Goal: Task Accomplishment & Management: Complete application form

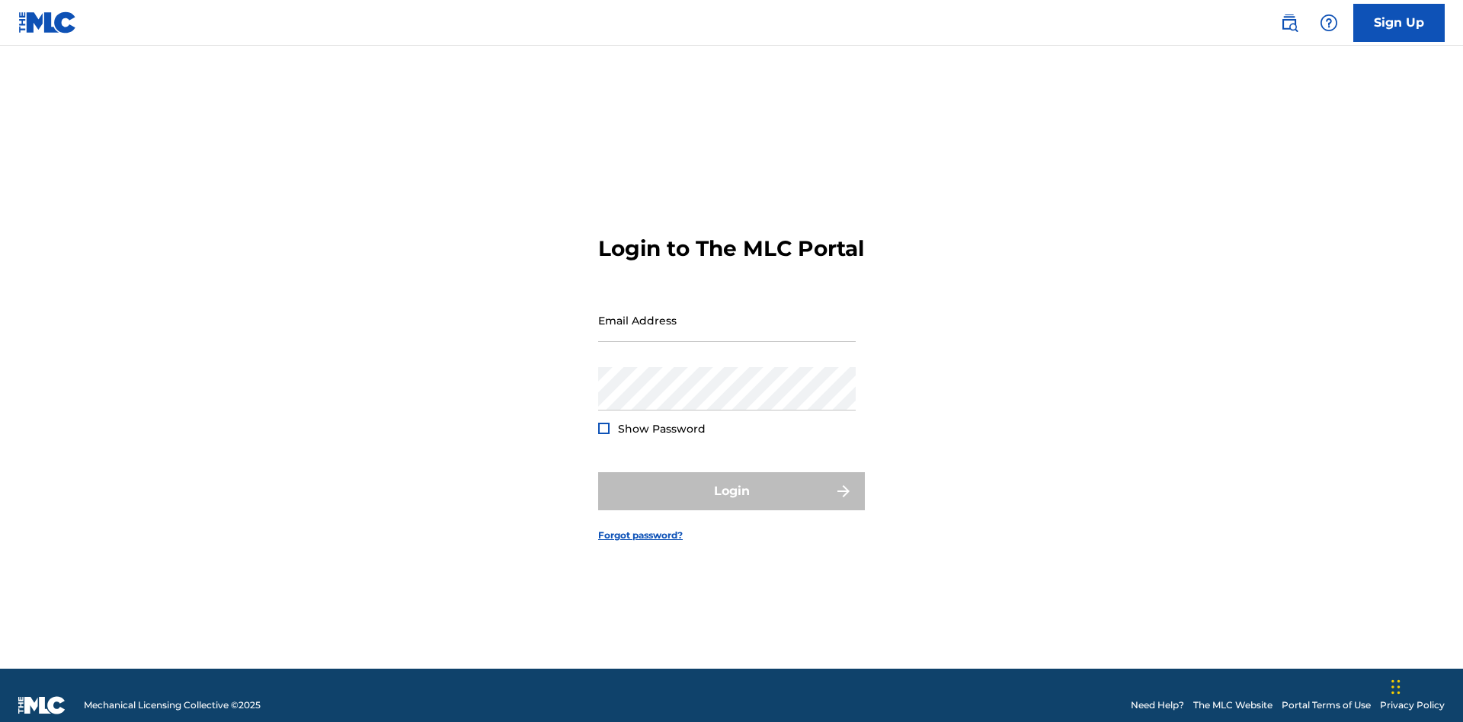
scroll to position [20, 0]
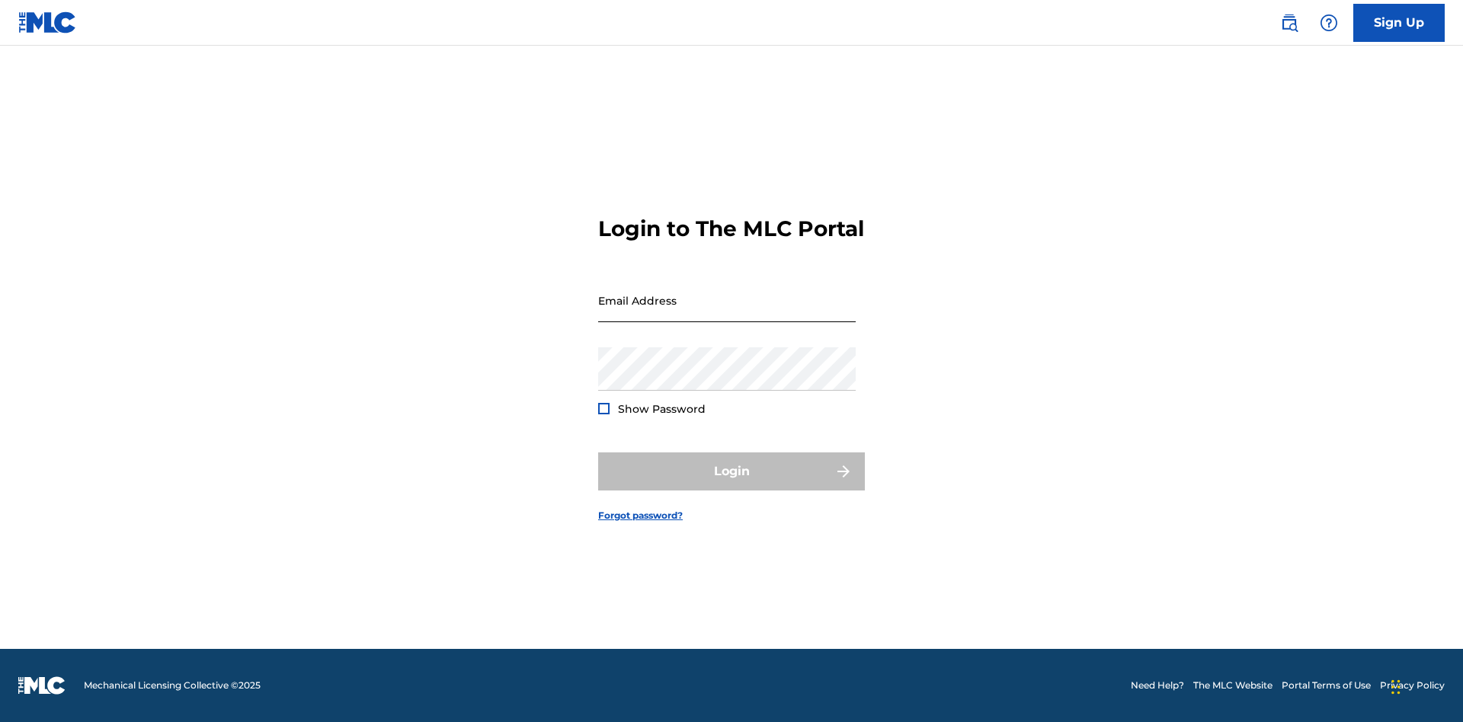
click at [727, 313] on input "Email Address" at bounding box center [727, 300] width 258 height 43
type input "[EMAIL_ADDRESS][DOMAIN_NAME]"
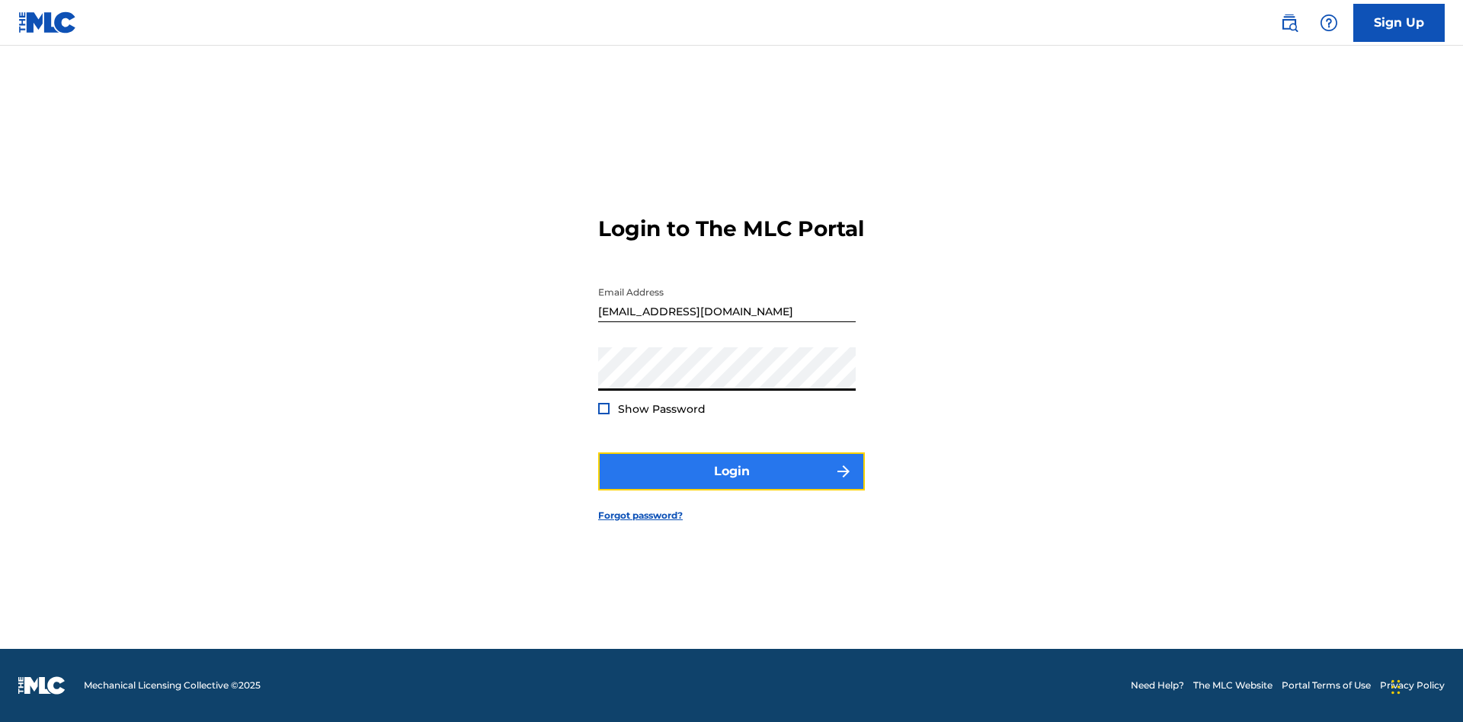
click at [732, 485] on button "Login" at bounding box center [731, 472] width 267 height 38
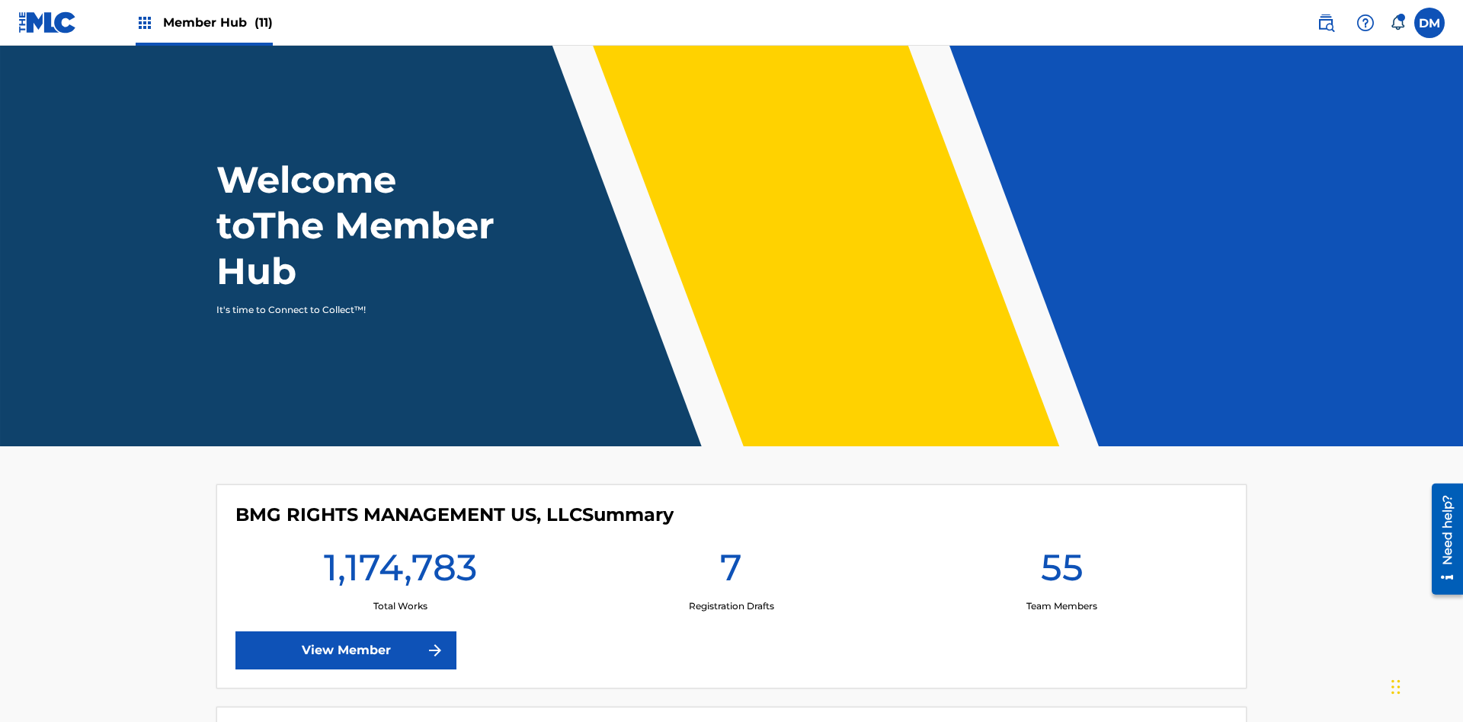
click at [203, 22] on span "Member Hub (11)" at bounding box center [218, 23] width 110 height 18
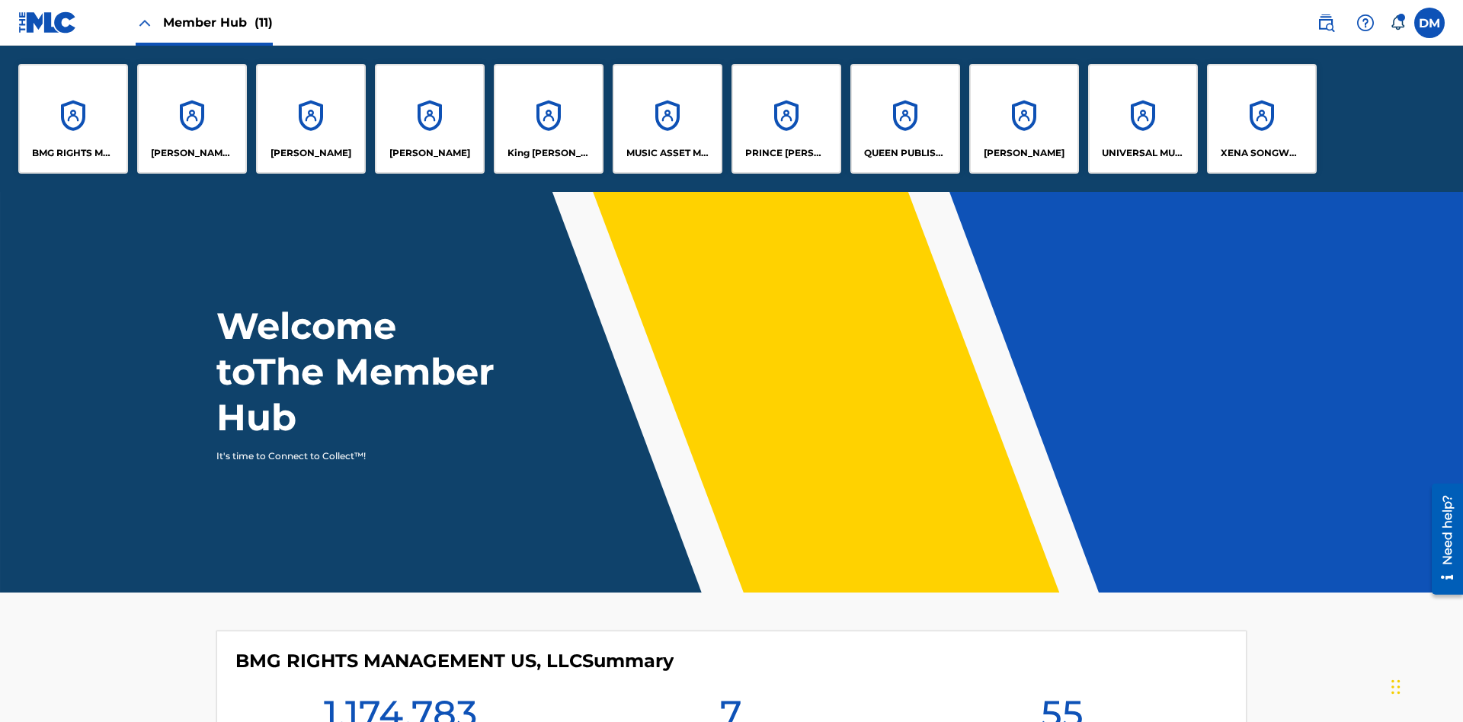
scroll to position [55, 0]
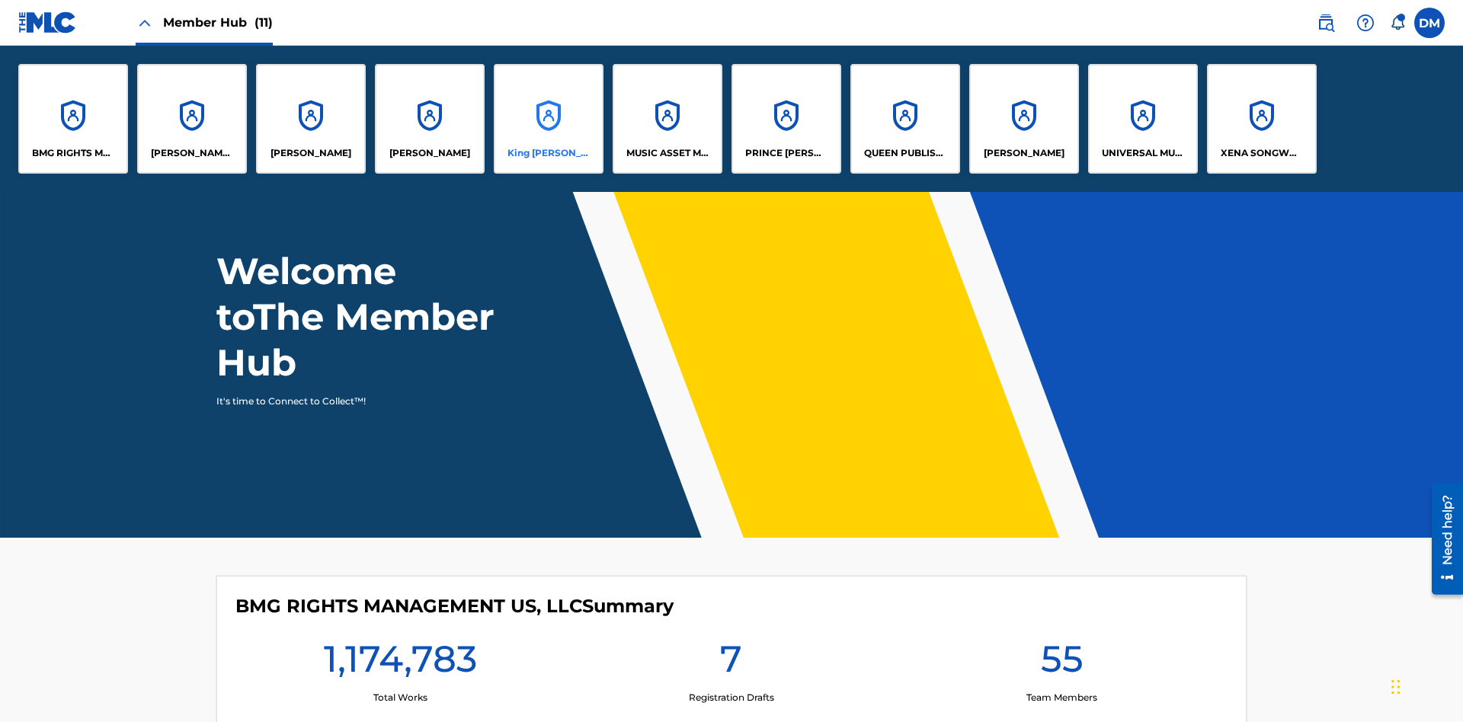
click at [548, 153] on p "King [PERSON_NAME]" at bounding box center [549, 153] width 83 height 14
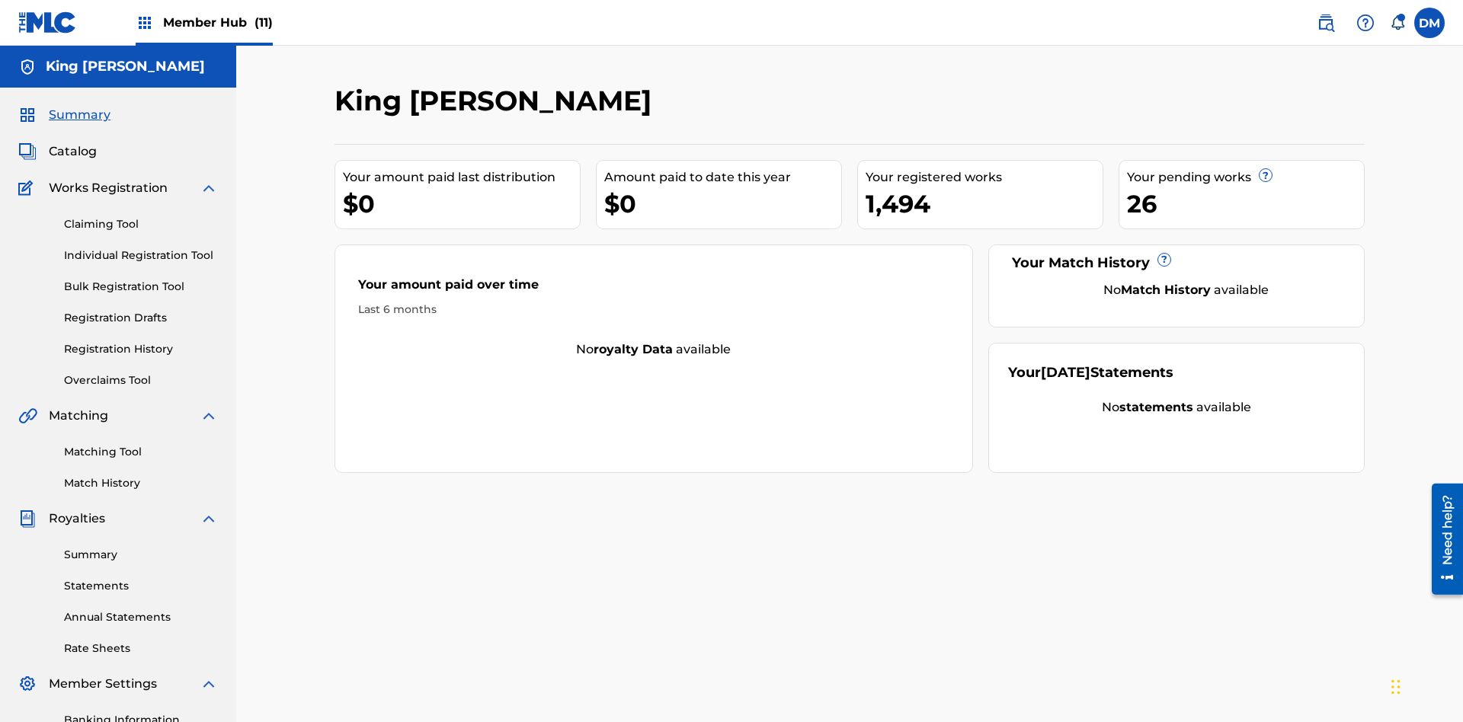
scroll to position [125, 0]
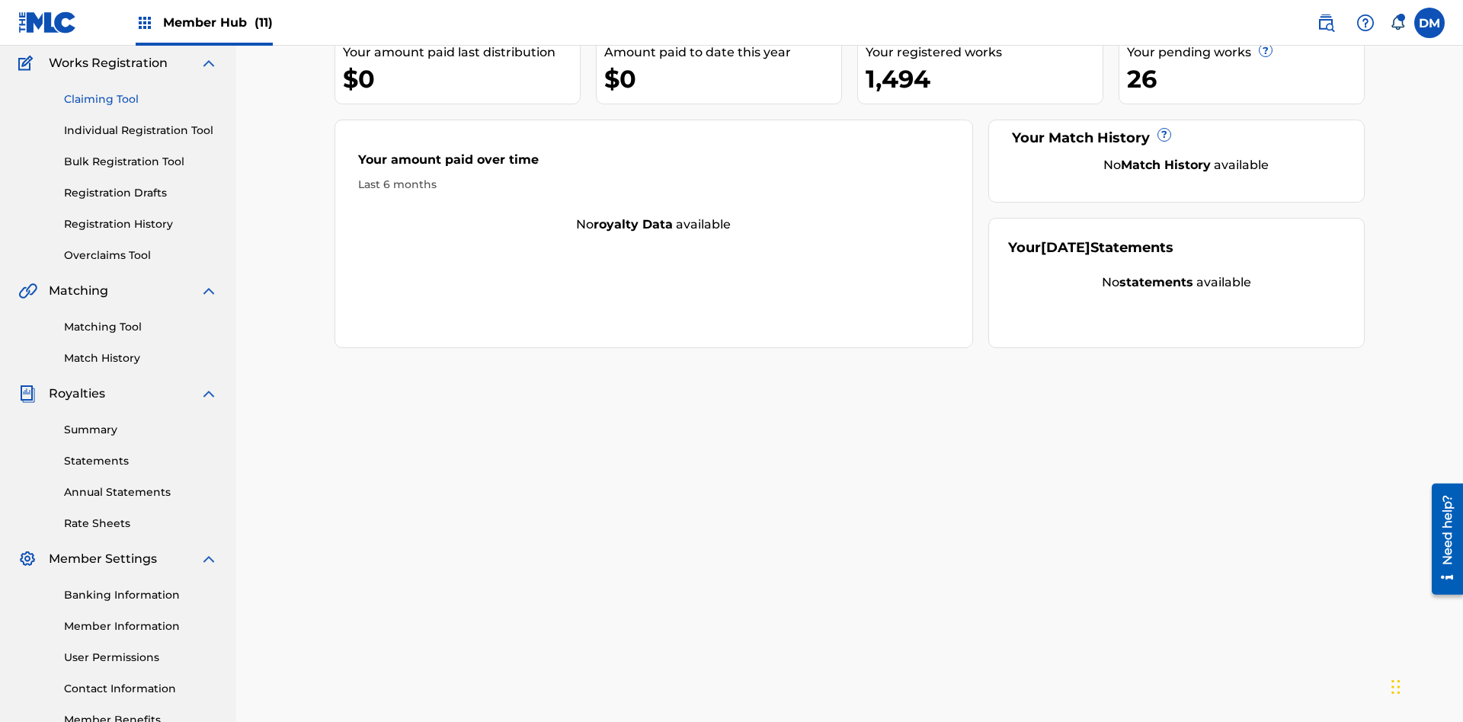
click at [141, 99] on link "Claiming Tool" at bounding box center [141, 99] width 154 height 16
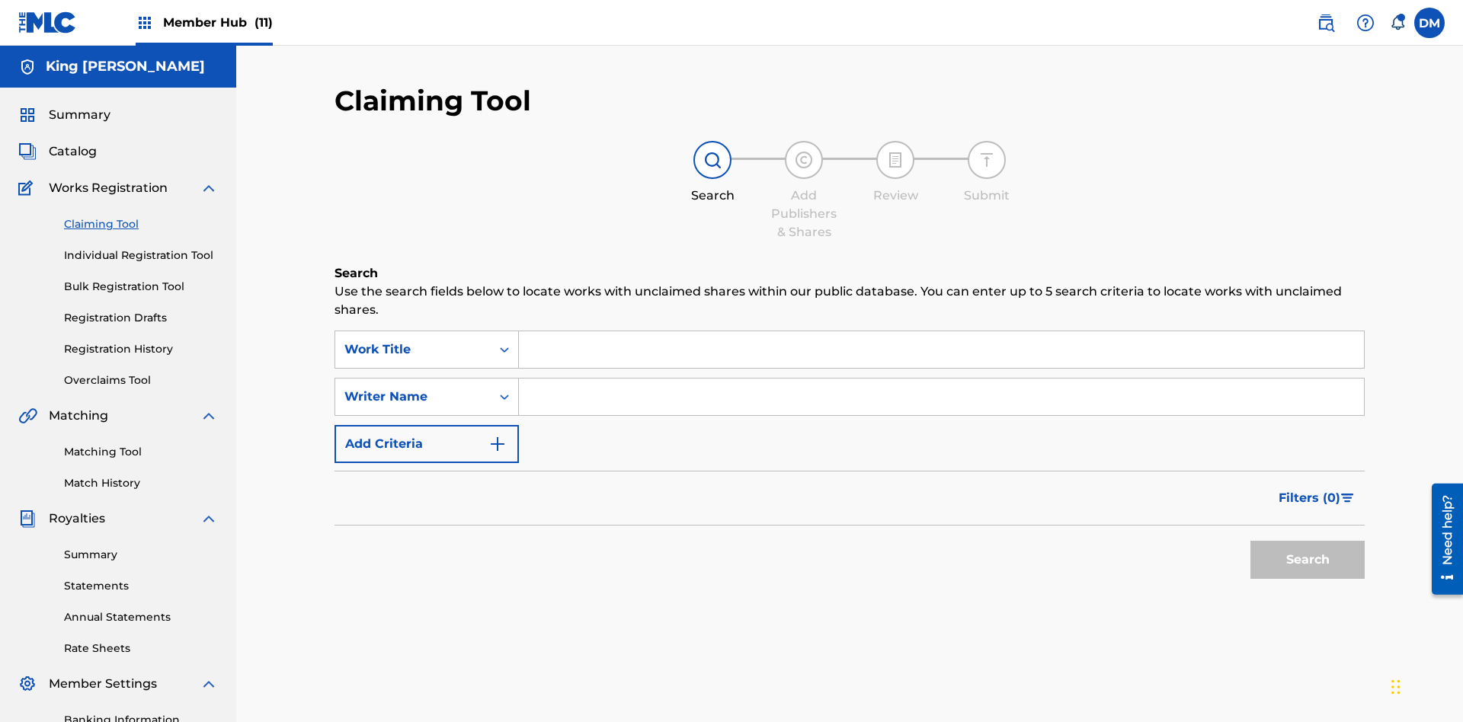
scroll to position [223, 0]
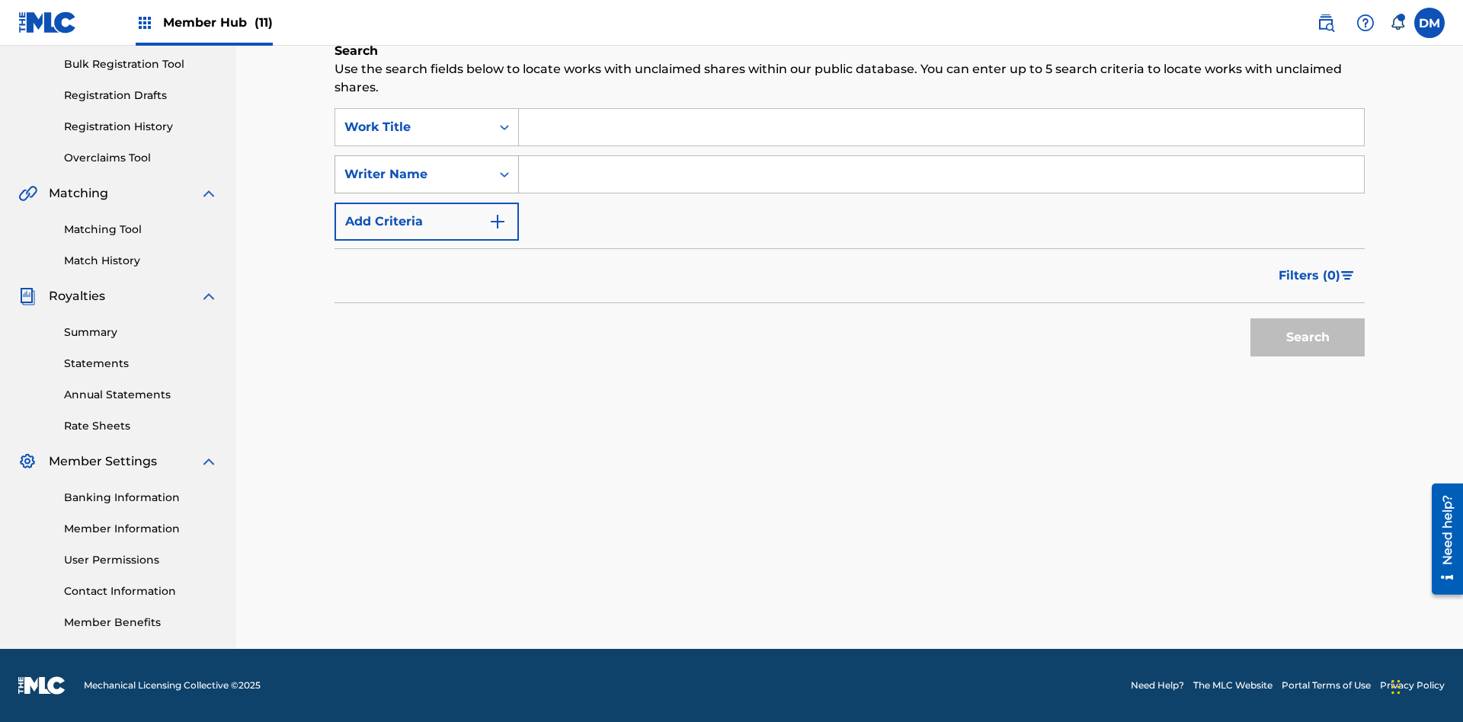
click at [413, 175] on div "Writer Name" at bounding box center [412, 174] width 137 height 18
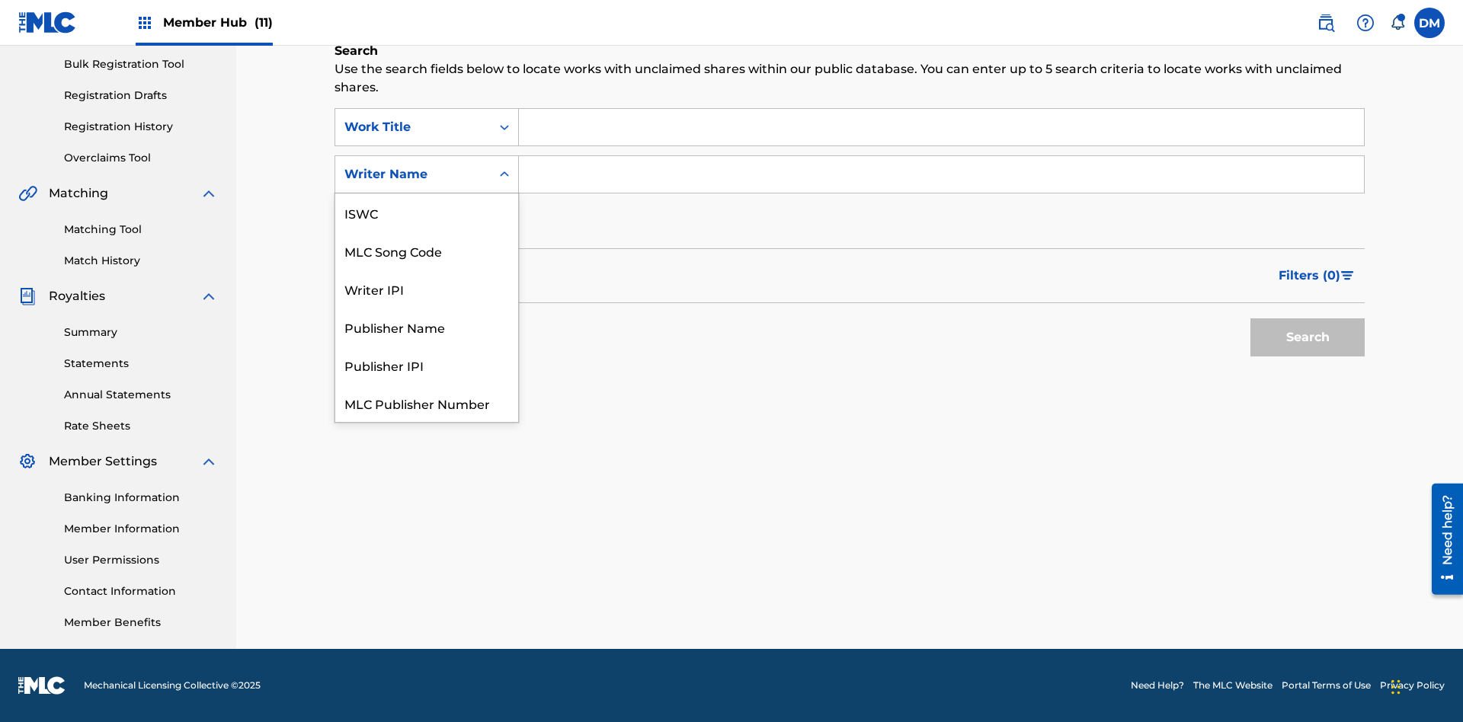
scroll to position [38, 0]
click at [427, 213] on div "MLC Song Code" at bounding box center [426, 213] width 183 height 38
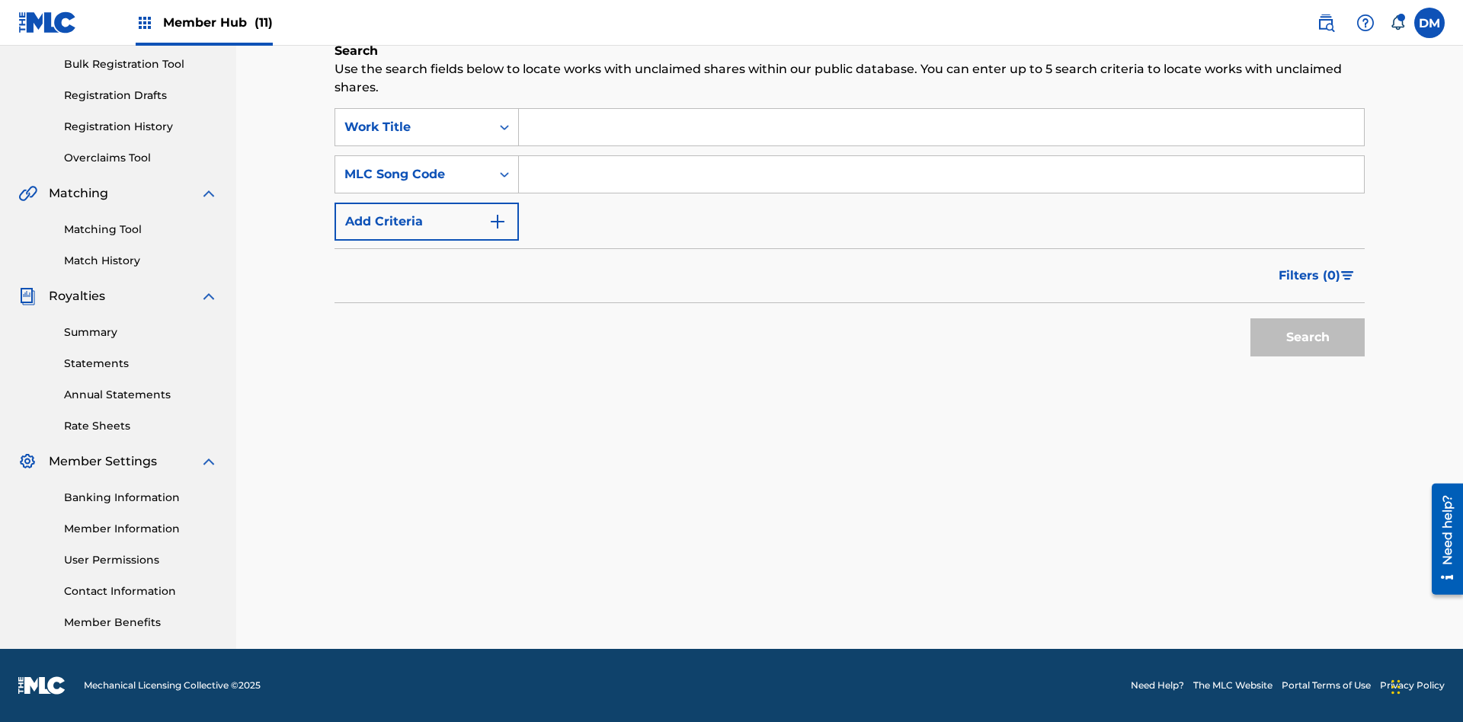
click at [941, 127] on input "Search Form" at bounding box center [941, 127] width 845 height 37
type input "NON-OWNED WORK TO CLAIM"
click at [941, 175] on input "Search Form" at bounding box center [941, 174] width 845 height 37
type input "RB0ZQR"
click at [1308, 338] on button "Search" at bounding box center [1308, 338] width 114 height 38
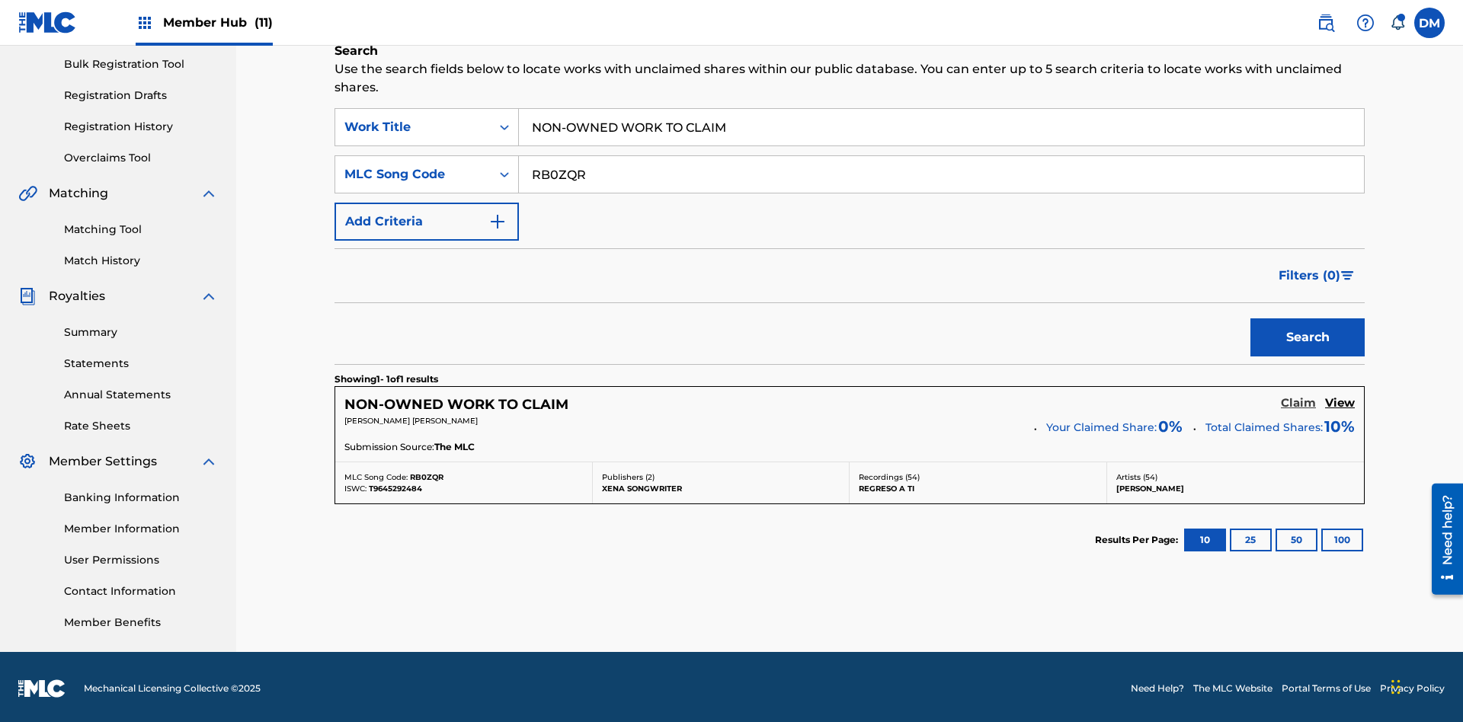
click at [1299, 400] on h5 "Claim" at bounding box center [1298, 403] width 35 height 14
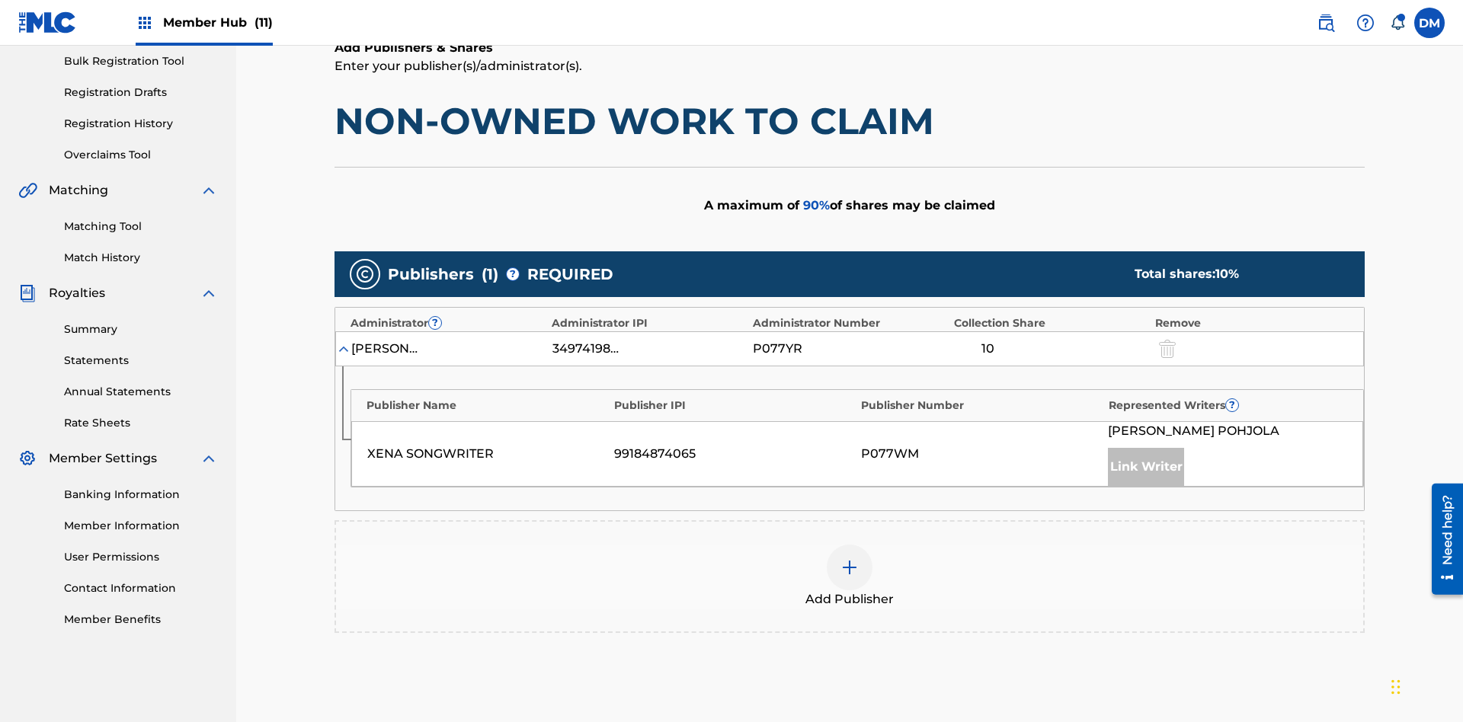
scroll to position [383, 0]
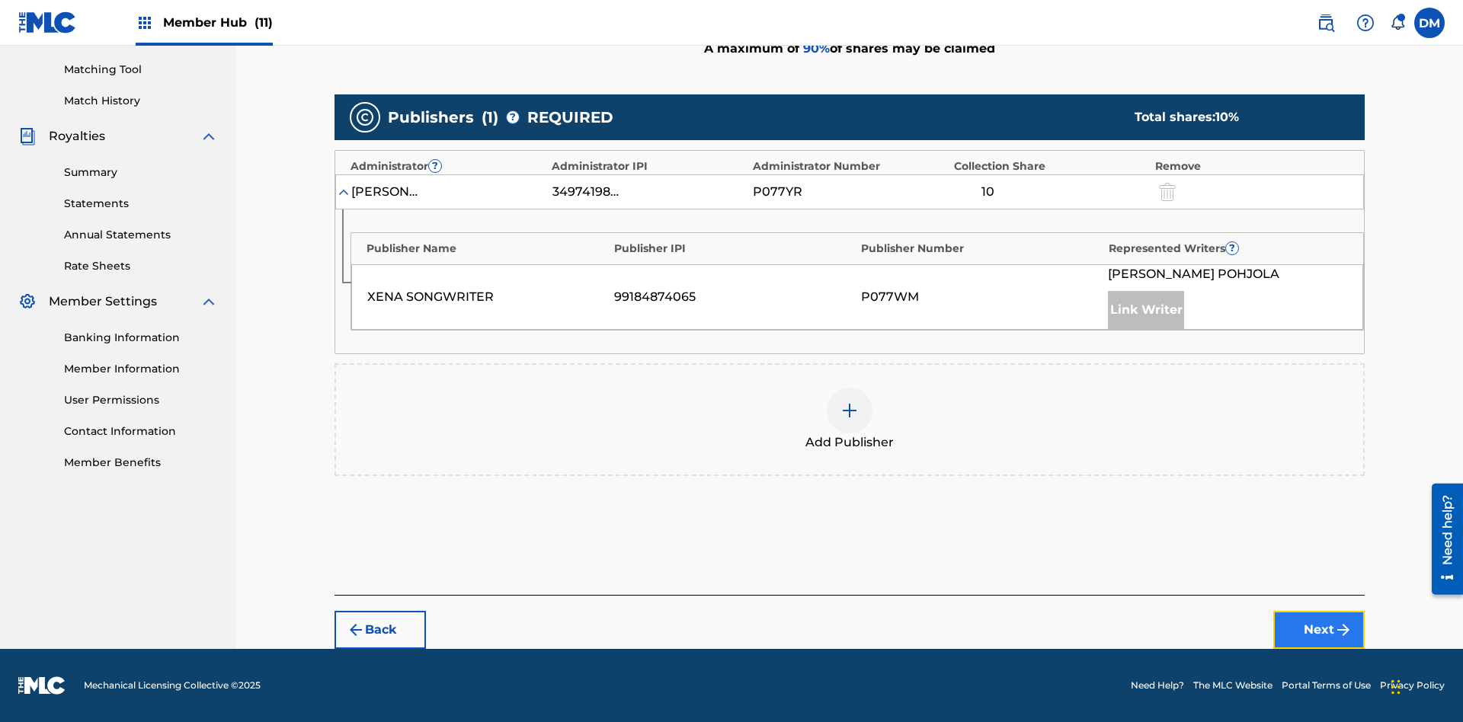
click at [1319, 630] on button "Next" at bounding box center [1318, 630] width 91 height 38
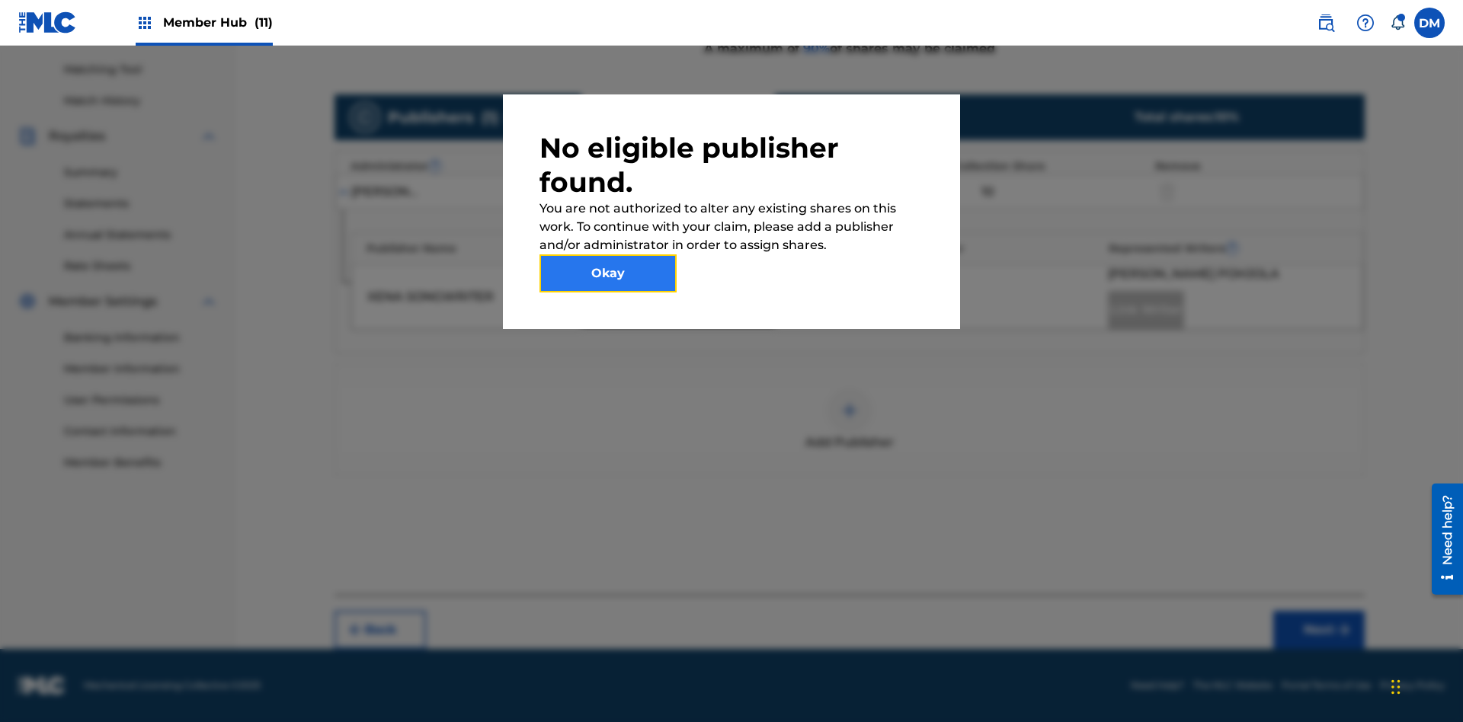
click at [608, 274] on button "Okay" at bounding box center [608, 274] width 137 height 38
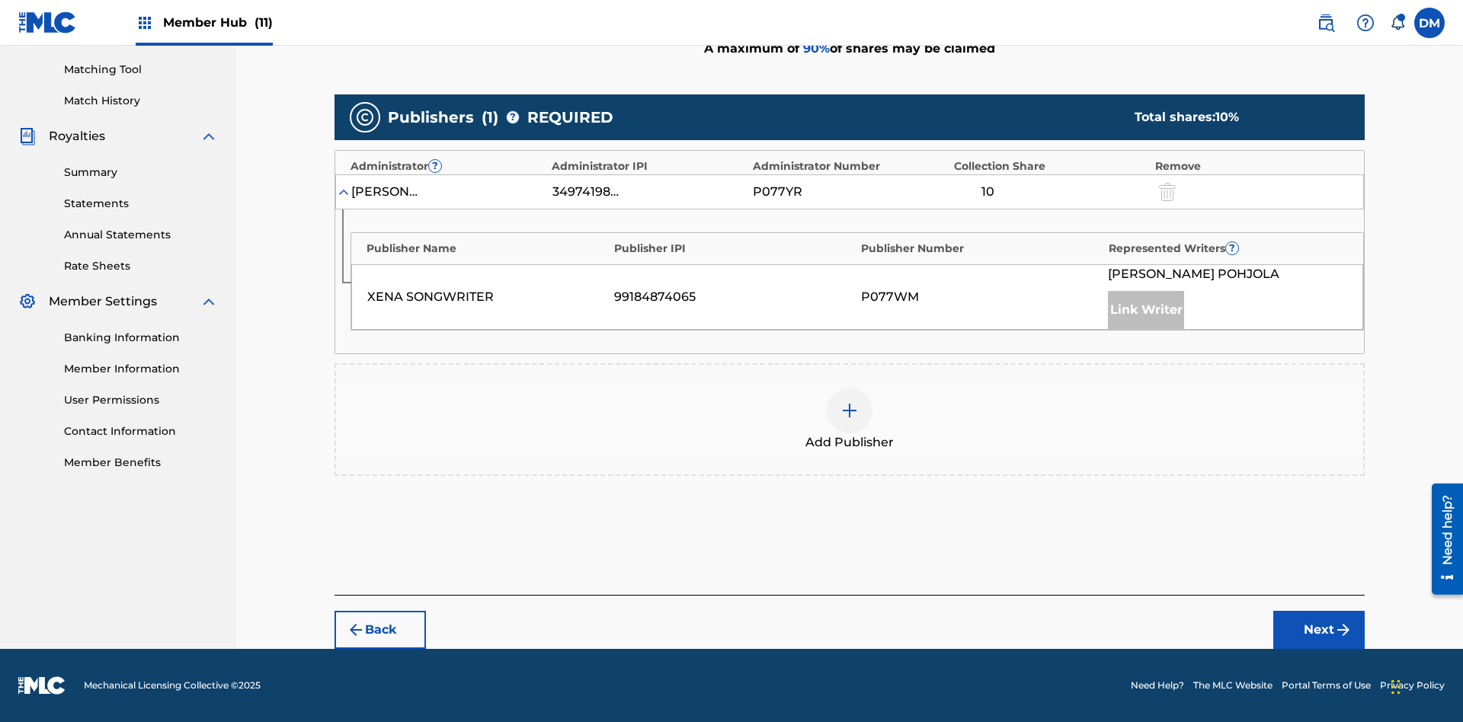
click at [850, 411] on img at bounding box center [850, 411] width 18 height 18
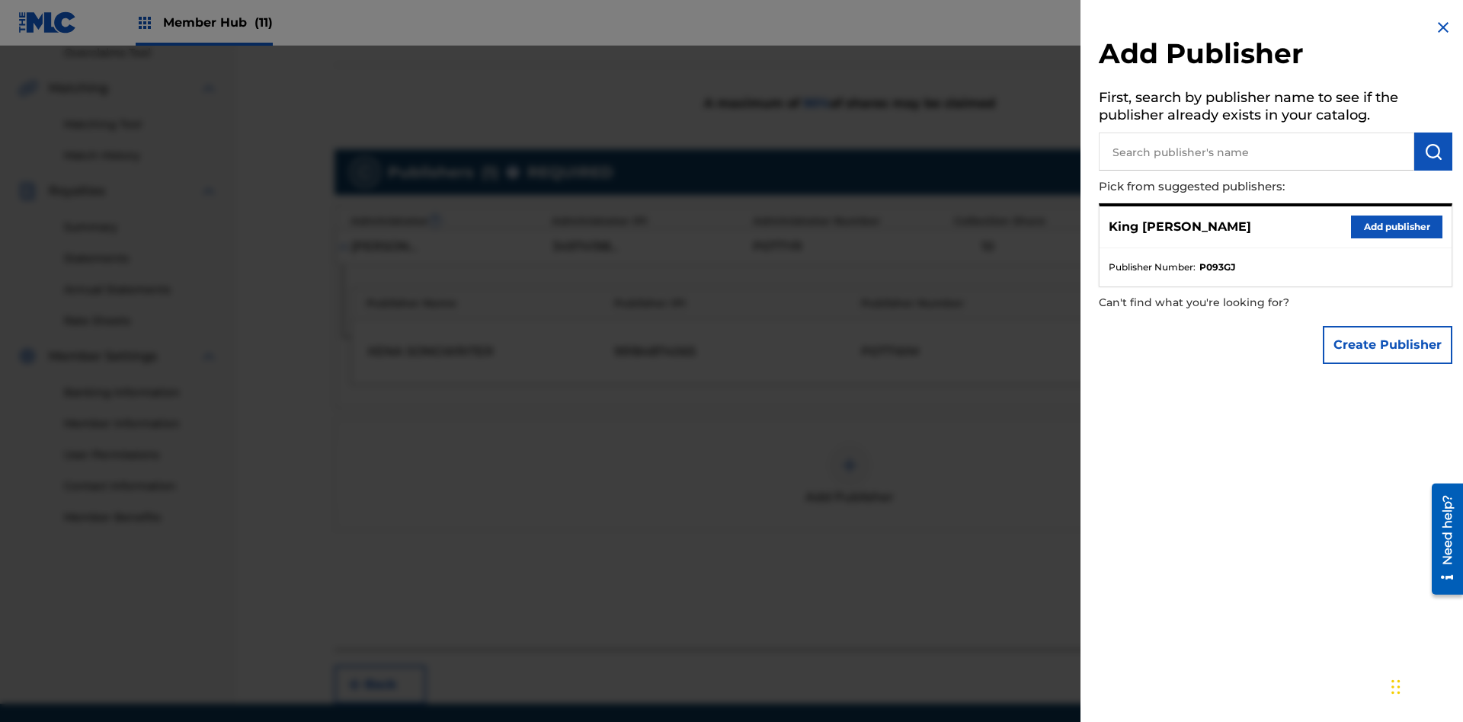
click at [1257, 152] on input "text" at bounding box center [1256, 152] width 315 height 38
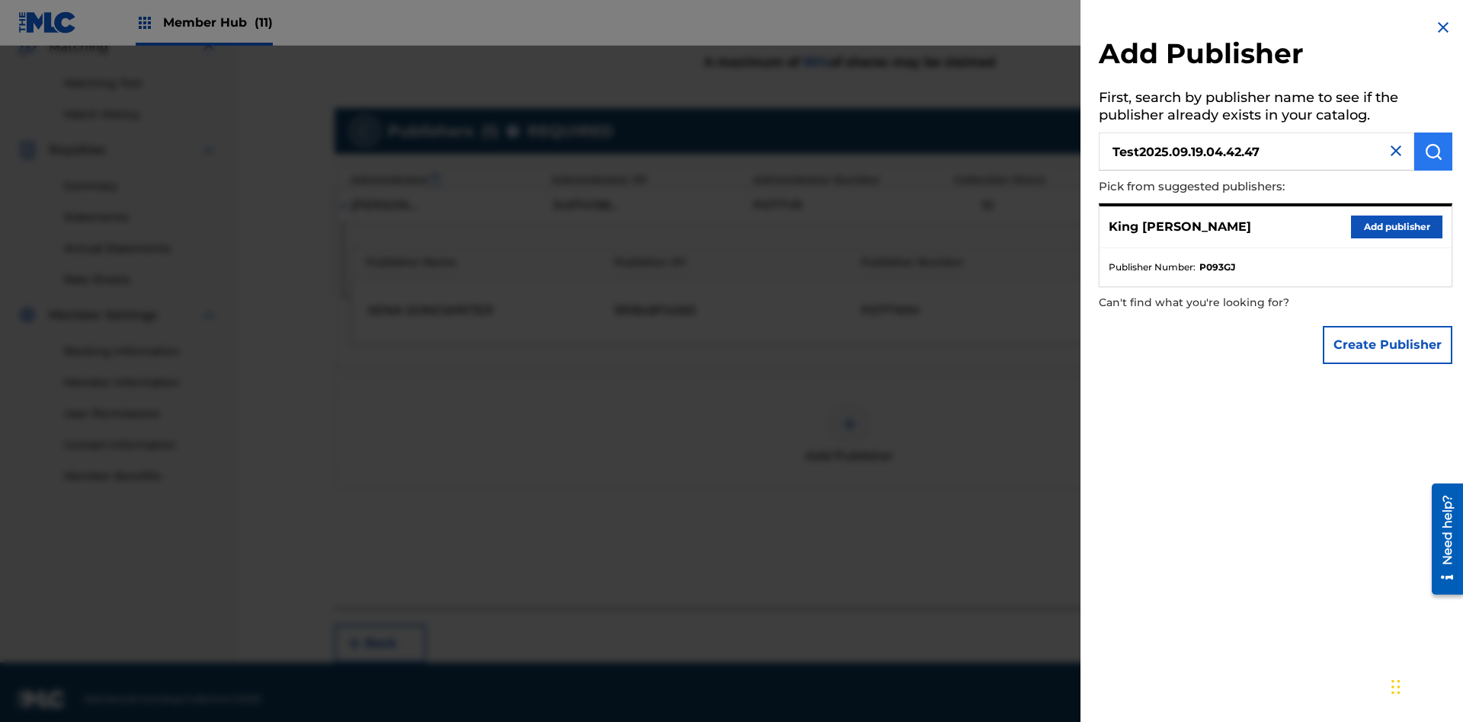
type input "Test2025.09.19.04.42.47"
click at [1433, 152] on img "submit" at bounding box center [1433, 152] width 18 height 18
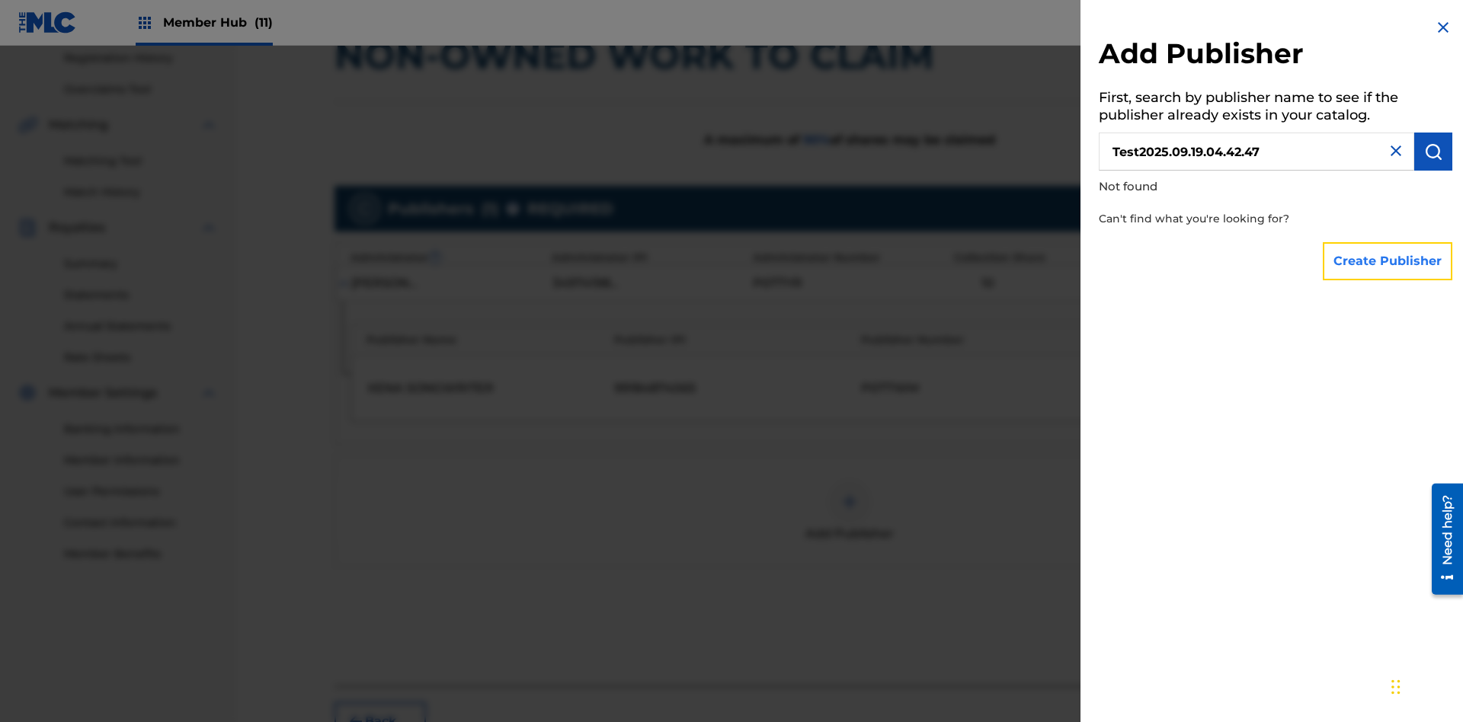
click at [1388, 261] on button "Create Publisher" at bounding box center [1388, 261] width 130 height 38
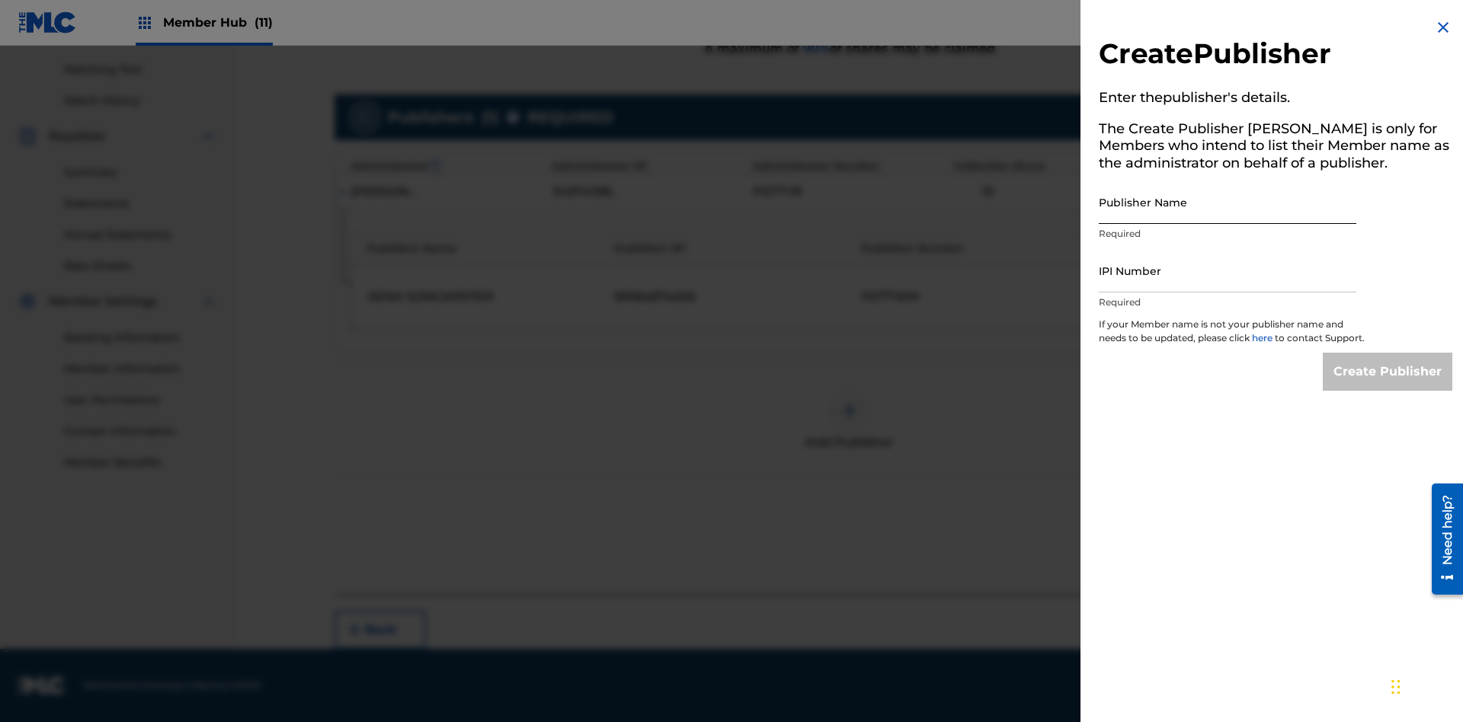
click at [1228, 202] on input "Publisher Name" at bounding box center [1228, 202] width 258 height 43
type input "Test2025.09.19.04.42.53"
click at [1228, 271] on input "IPI Number" at bounding box center [1228, 270] width 258 height 43
type input "00595839777"
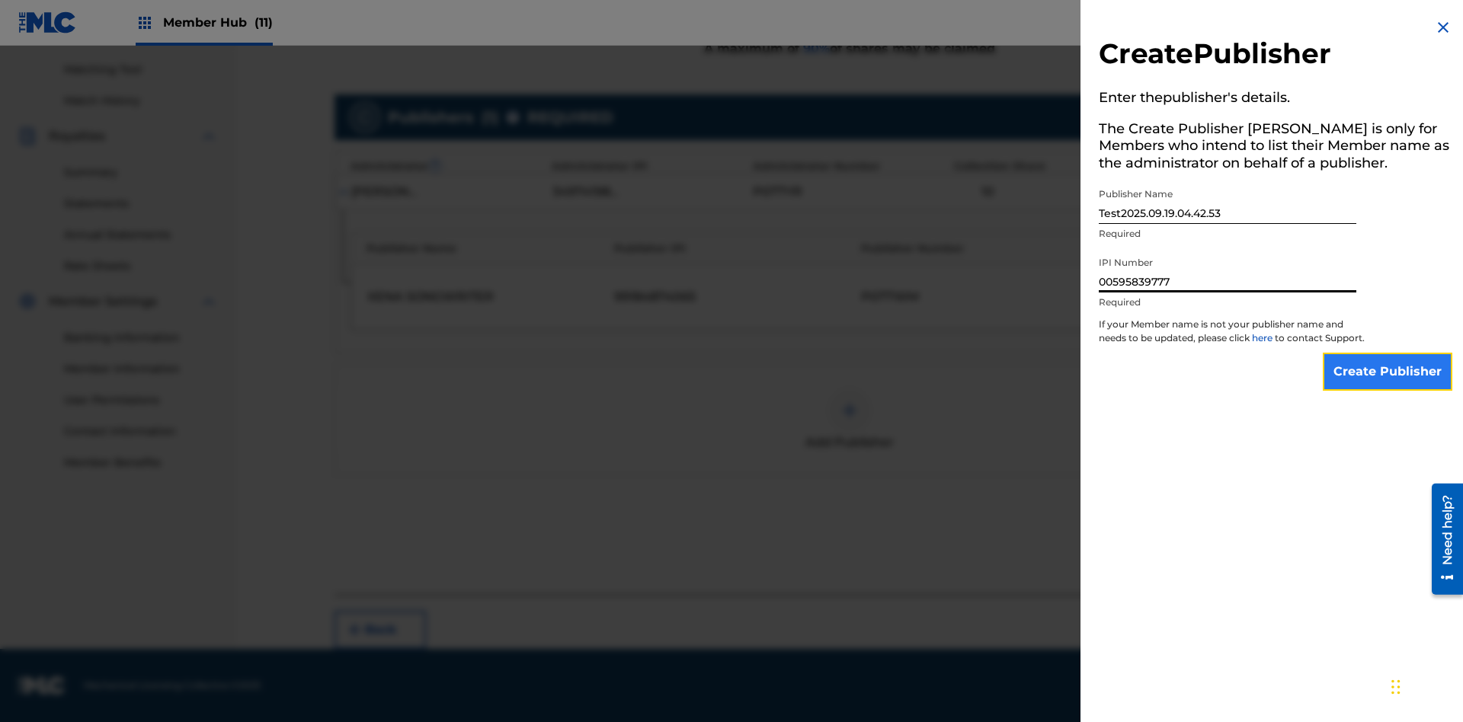
click at [1388, 386] on input "Create Publisher" at bounding box center [1388, 372] width 130 height 38
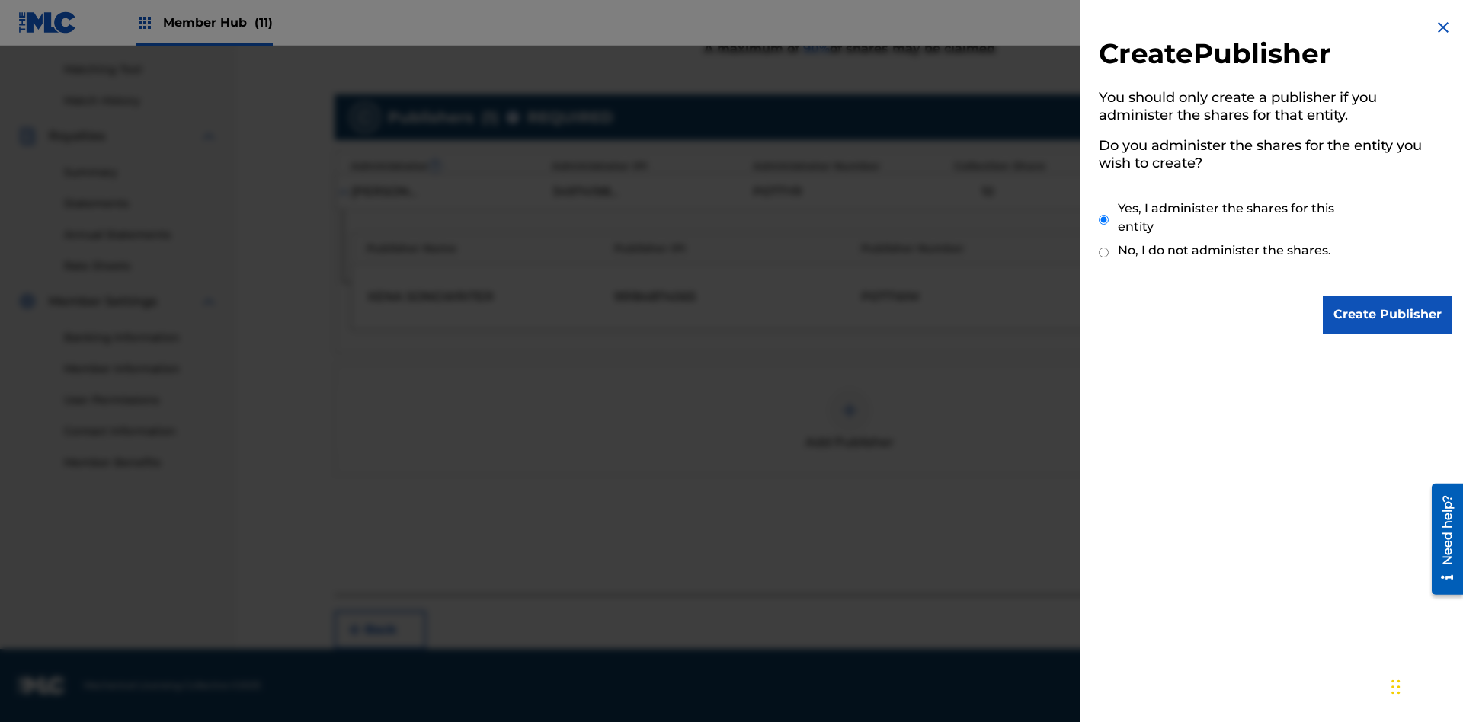
click at [1104, 219] on input "Yes, I administer the shares for this entity" at bounding box center [1104, 219] width 10 height 33
click at [1388, 315] on input "Create Publisher" at bounding box center [1388, 315] width 130 height 38
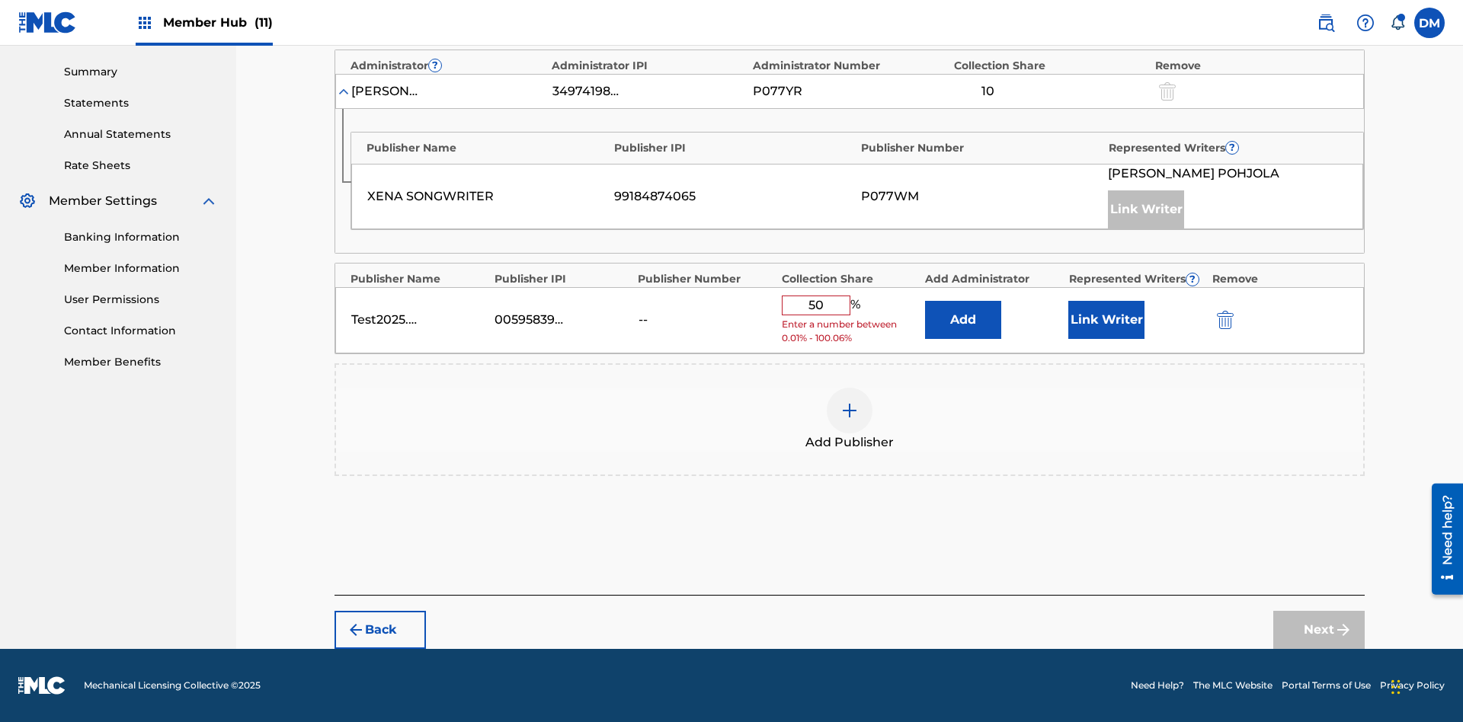
scroll to position [472, 0]
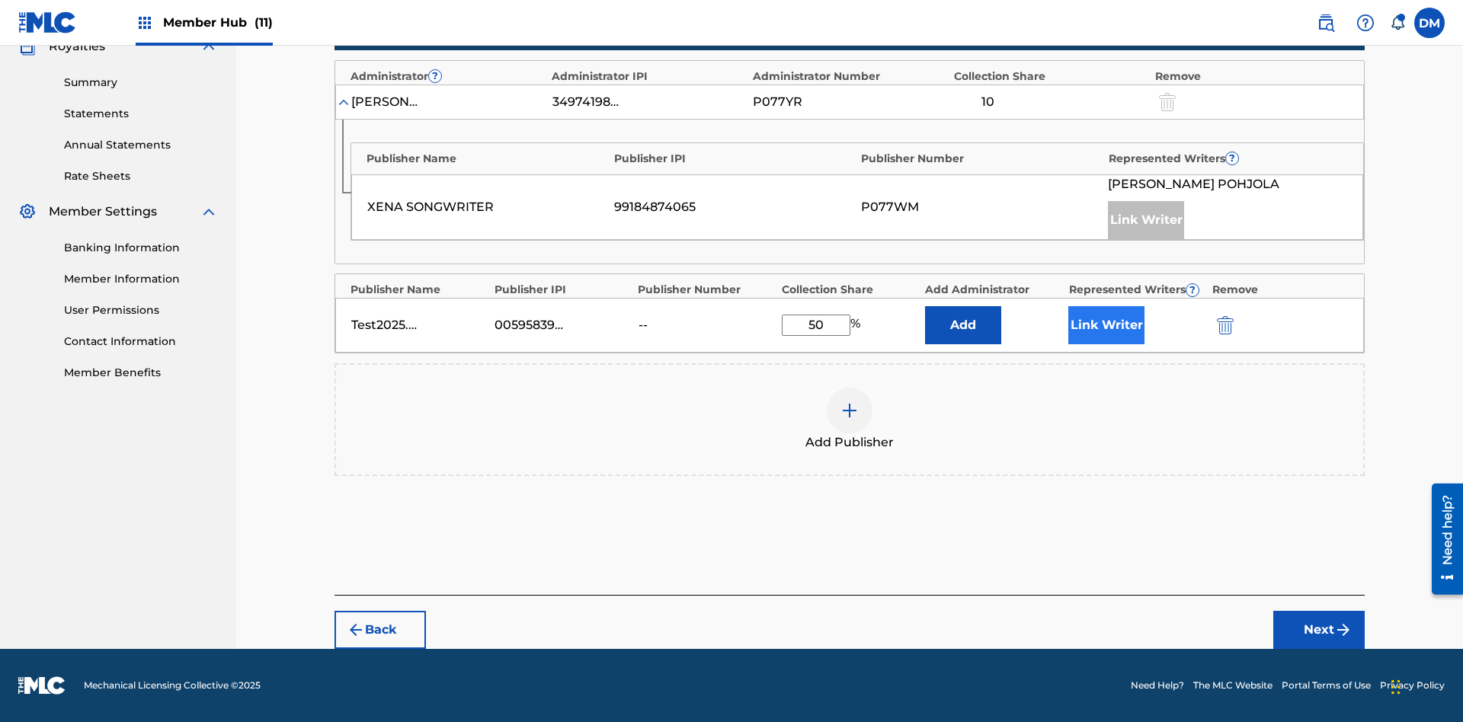
type input "50"
click at [1107, 325] on button "Link Writer" at bounding box center [1106, 325] width 76 height 38
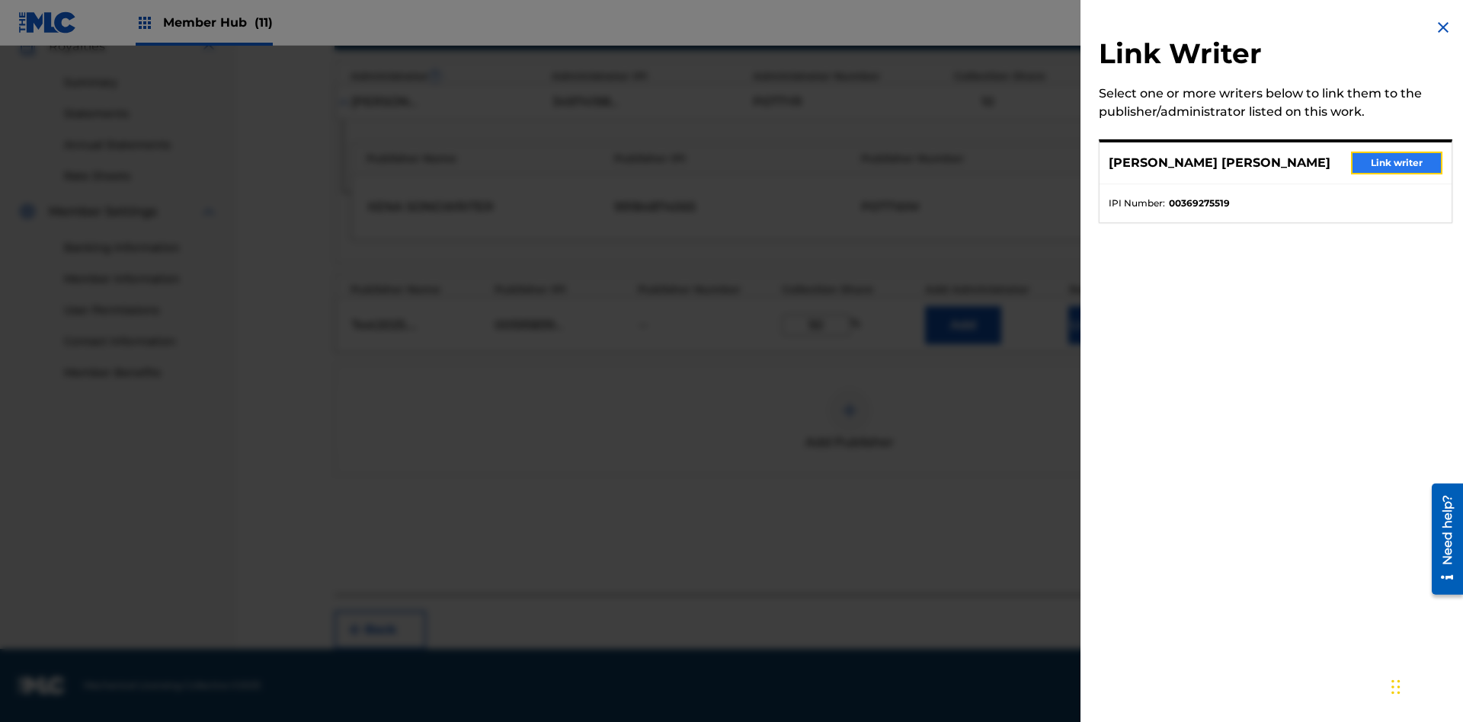
click at [1397, 163] on button "Link writer" at bounding box center [1396, 163] width 91 height 23
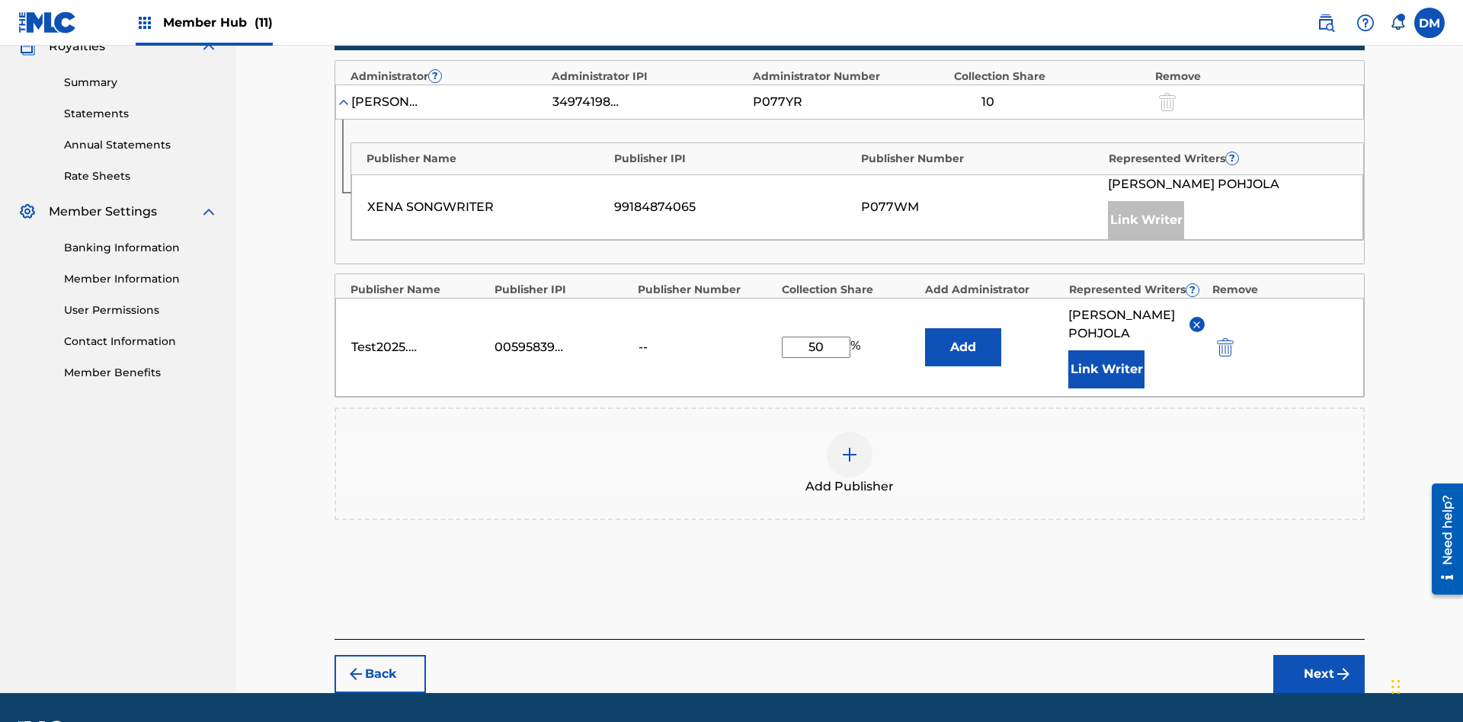
scroll to position [535, 0]
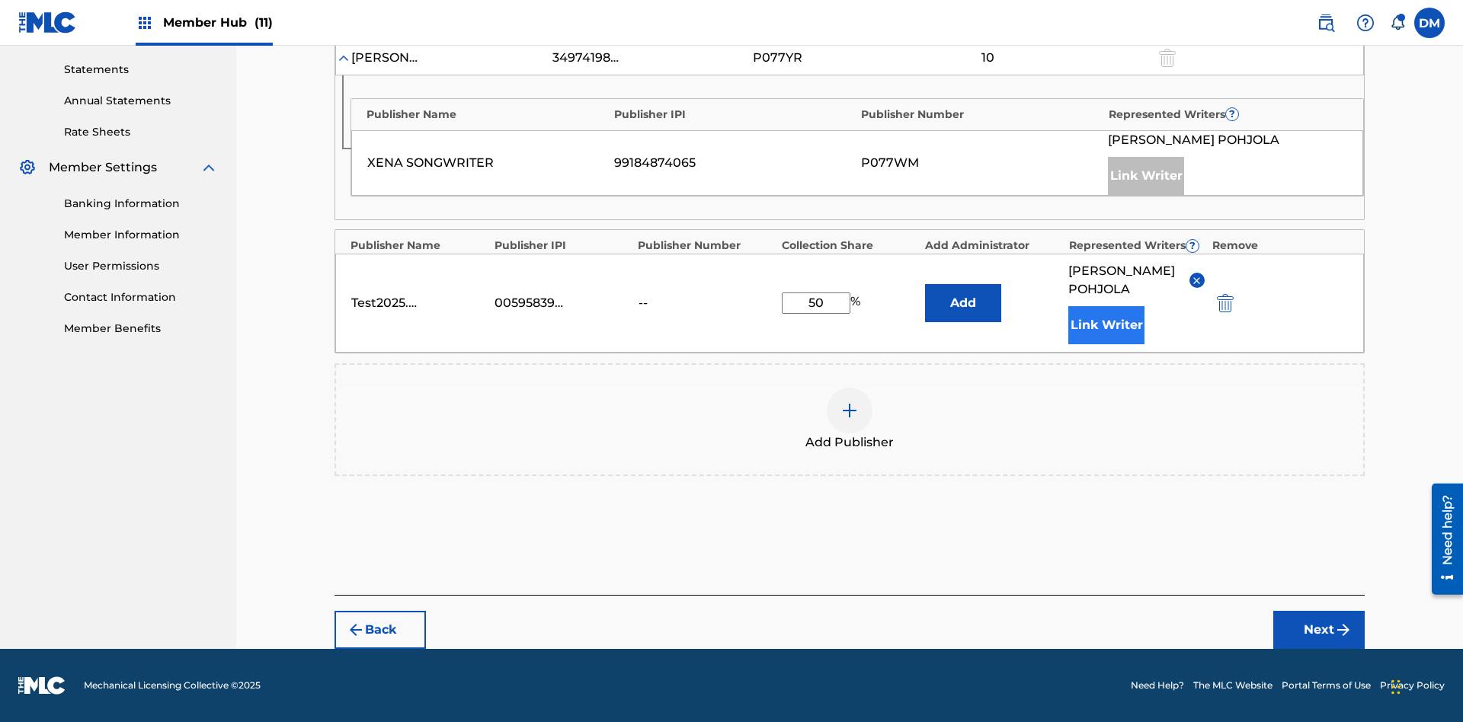
click at [1107, 325] on button "Link Writer" at bounding box center [1106, 325] width 76 height 38
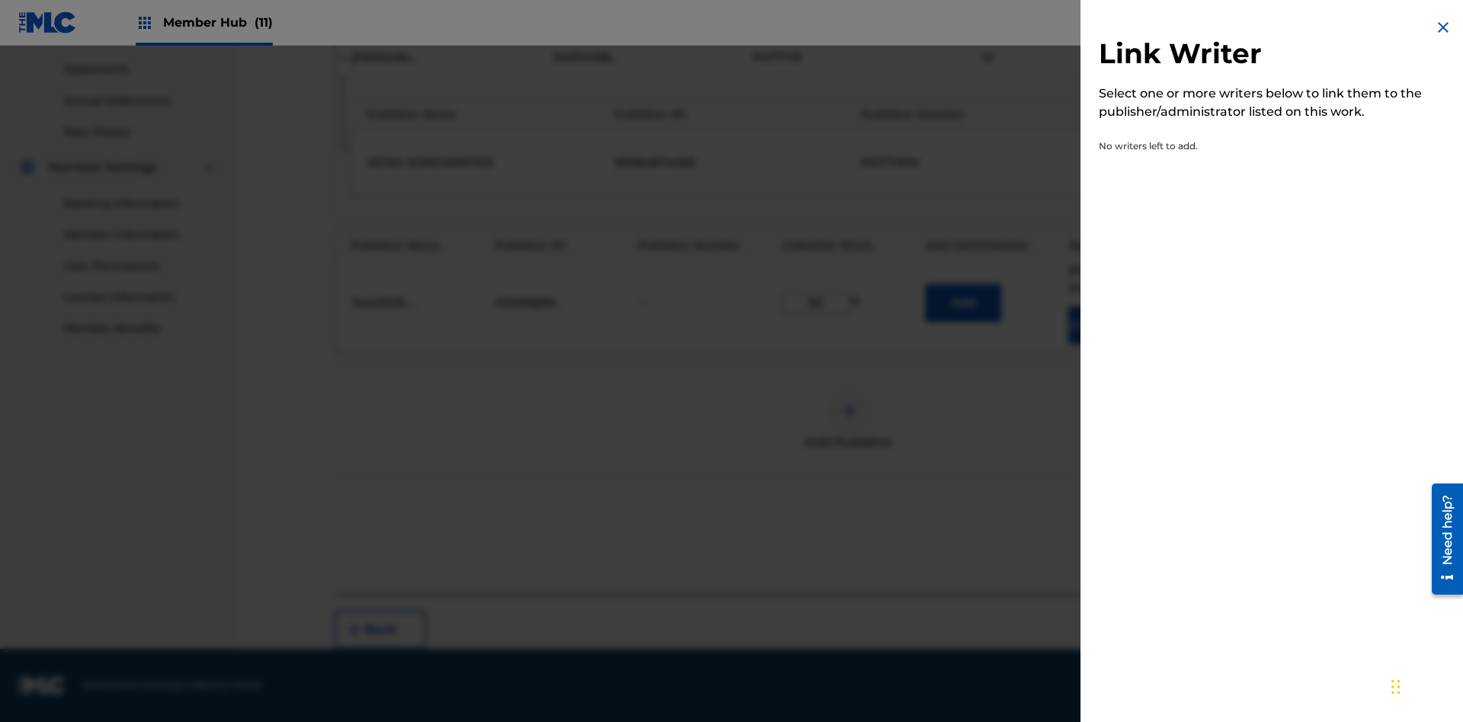
click at [1443, 27] on img at bounding box center [1443, 27] width 18 height 18
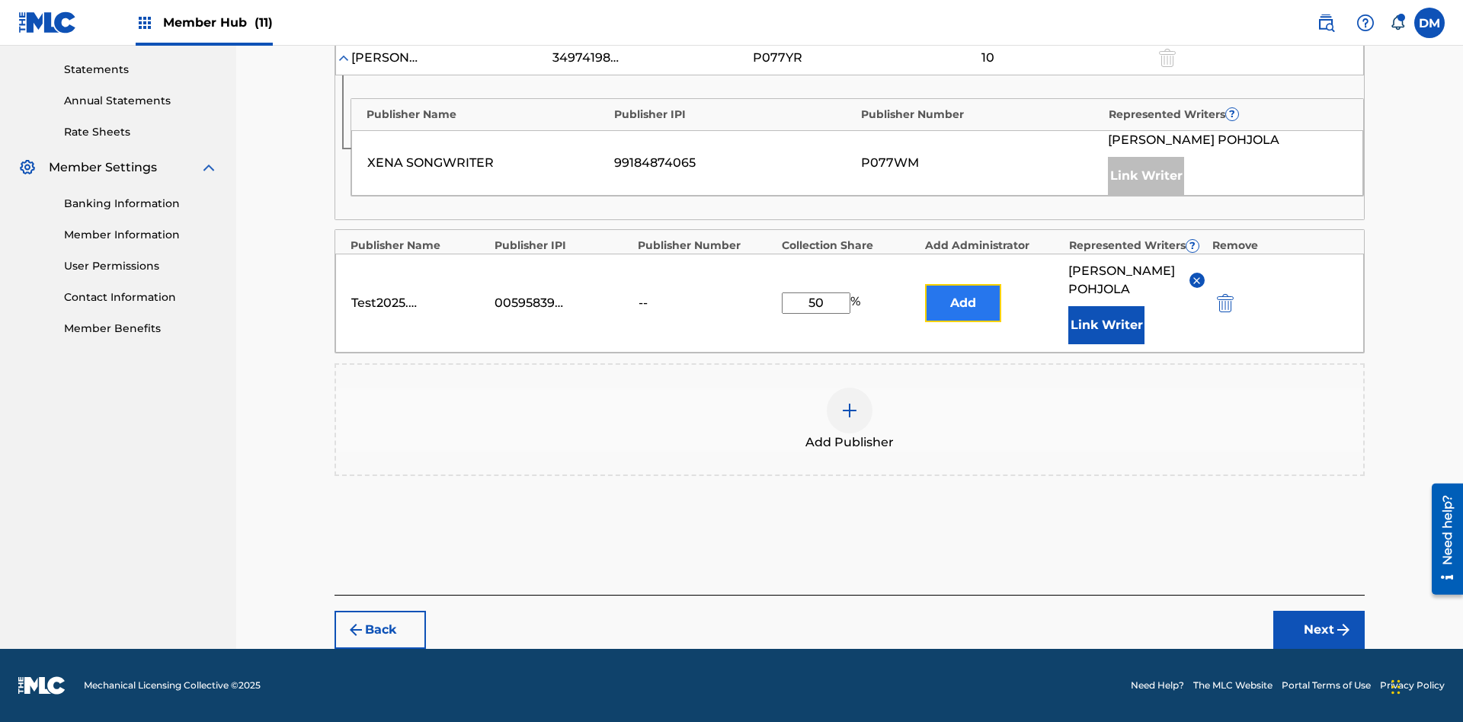
click at [963, 294] on button "Add" at bounding box center [963, 303] width 76 height 38
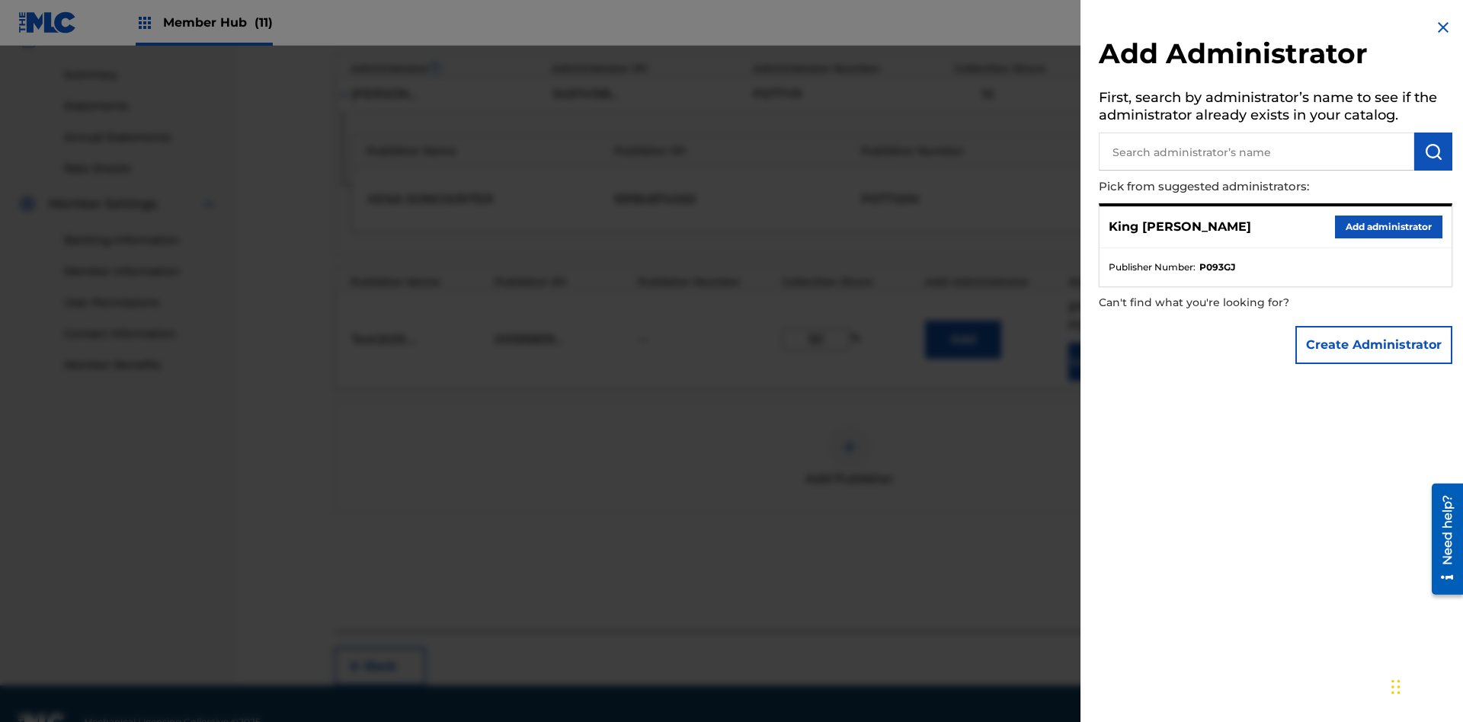
click at [1257, 152] on input "text" at bounding box center [1256, 152] width 315 height 38
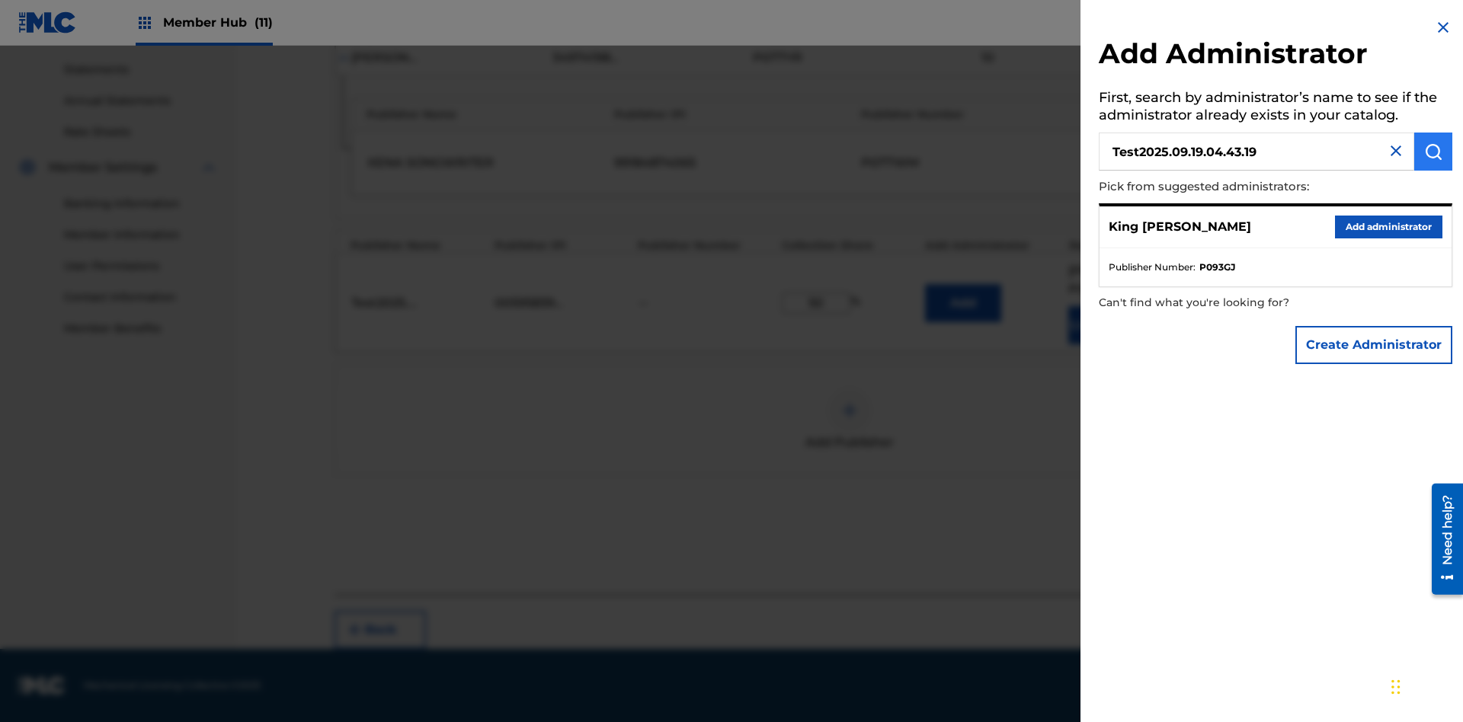
type input "Test2025.09.19.04.43.19"
click at [1433, 152] on img "submit" at bounding box center [1433, 152] width 18 height 18
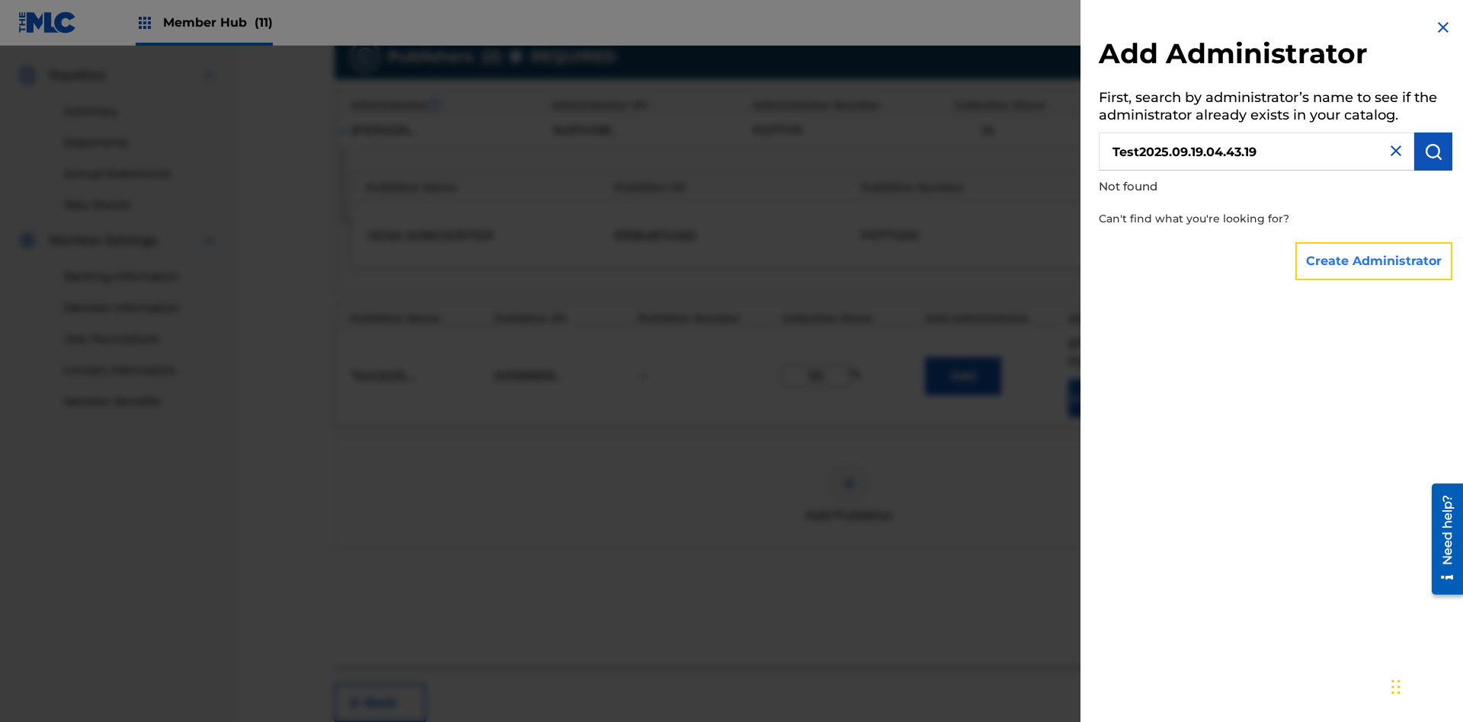
click at [1375, 261] on button "Create Administrator" at bounding box center [1374, 261] width 157 height 38
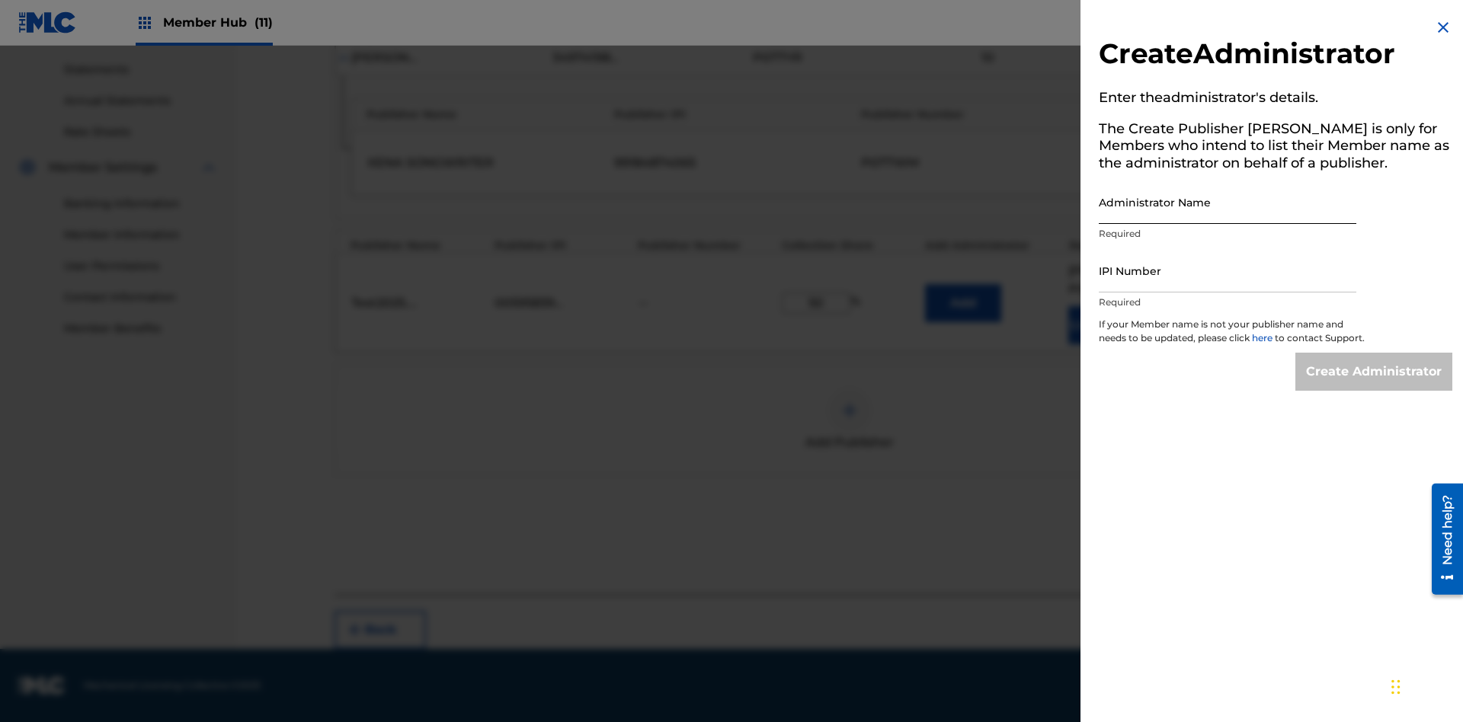
click at [1228, 202] on input "Administrator Name" at bounding box center [1228, 202] width 258 height 43
type input "Test2025.09.19.04.43.24"
click at [1228, 271] on input "IPI Number" at bounding box center [1228, 270] width 258 height 43
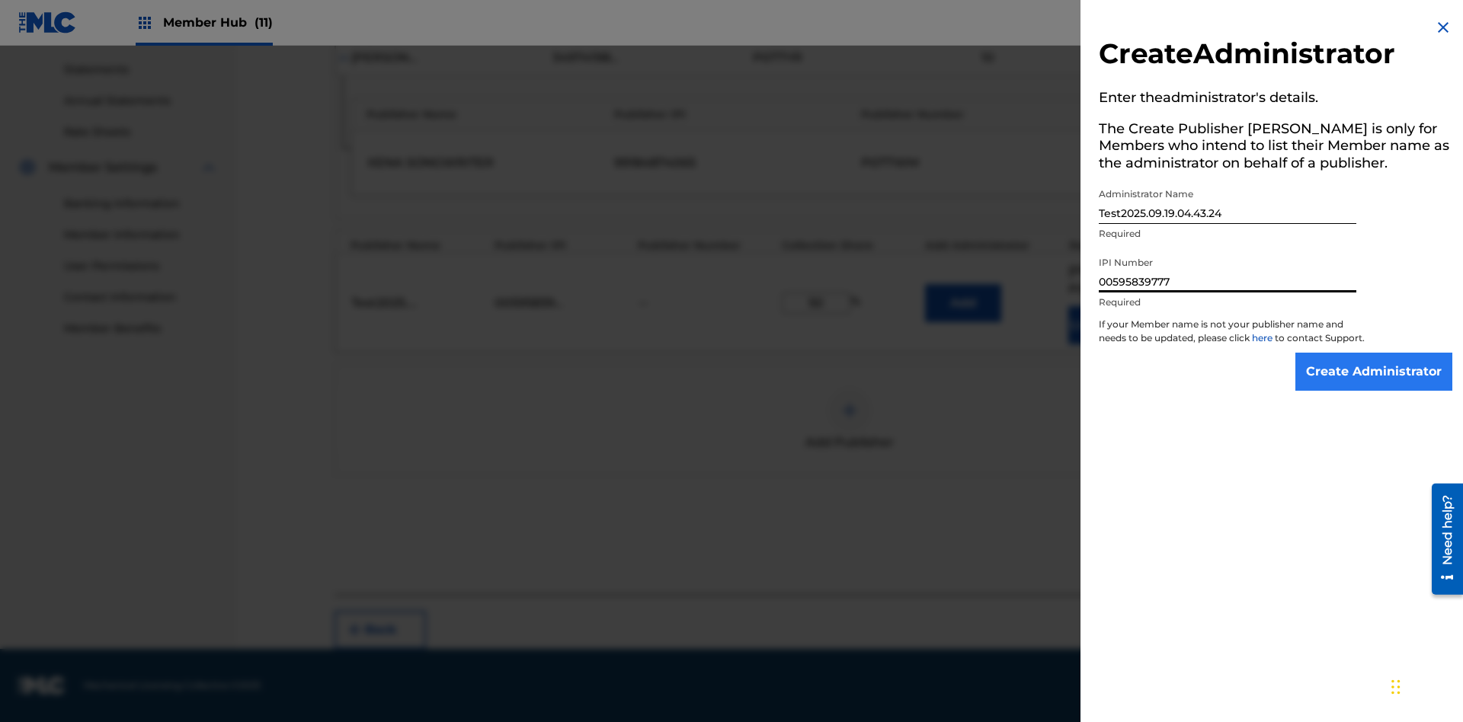
type input "00595839777"
click at [1375, 386] on input "Create Administrator" at bounding box center [1374, 372] width 157 height 38
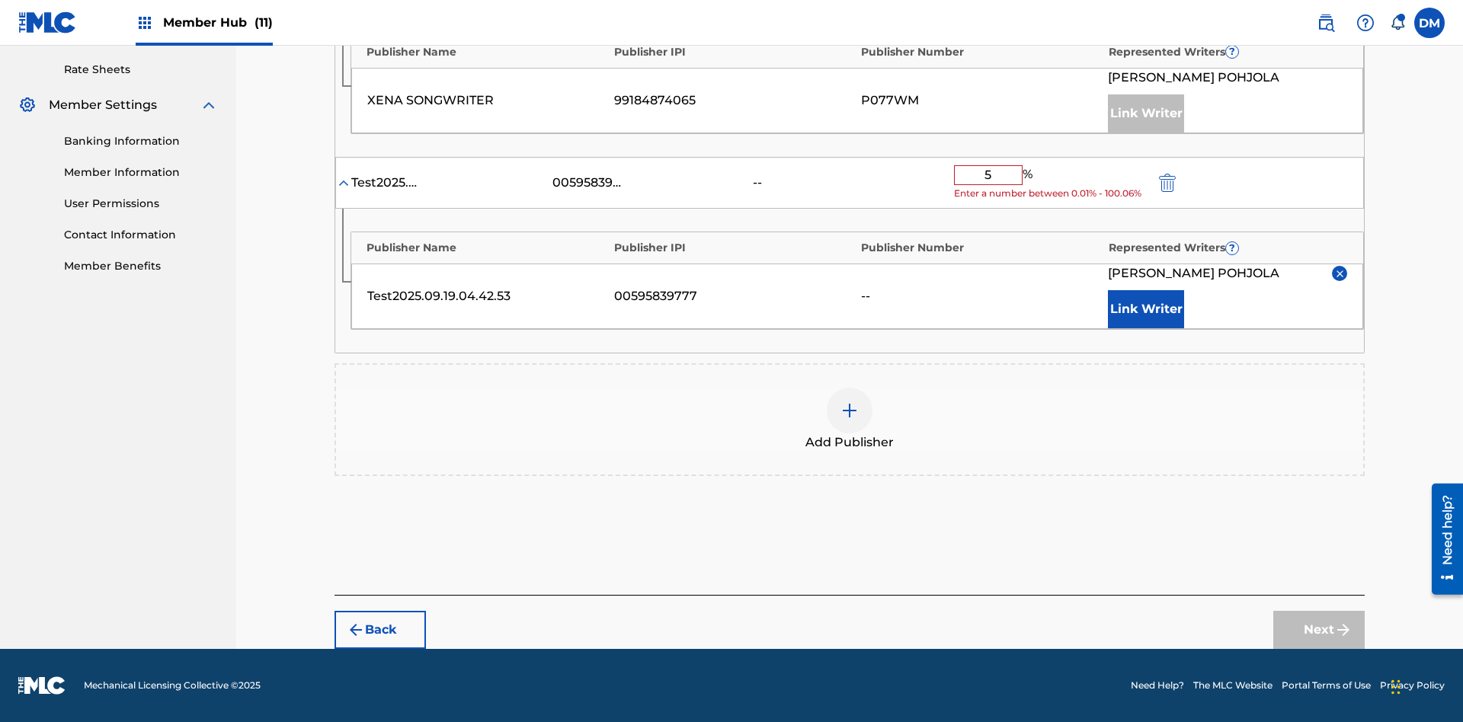
type input "50"
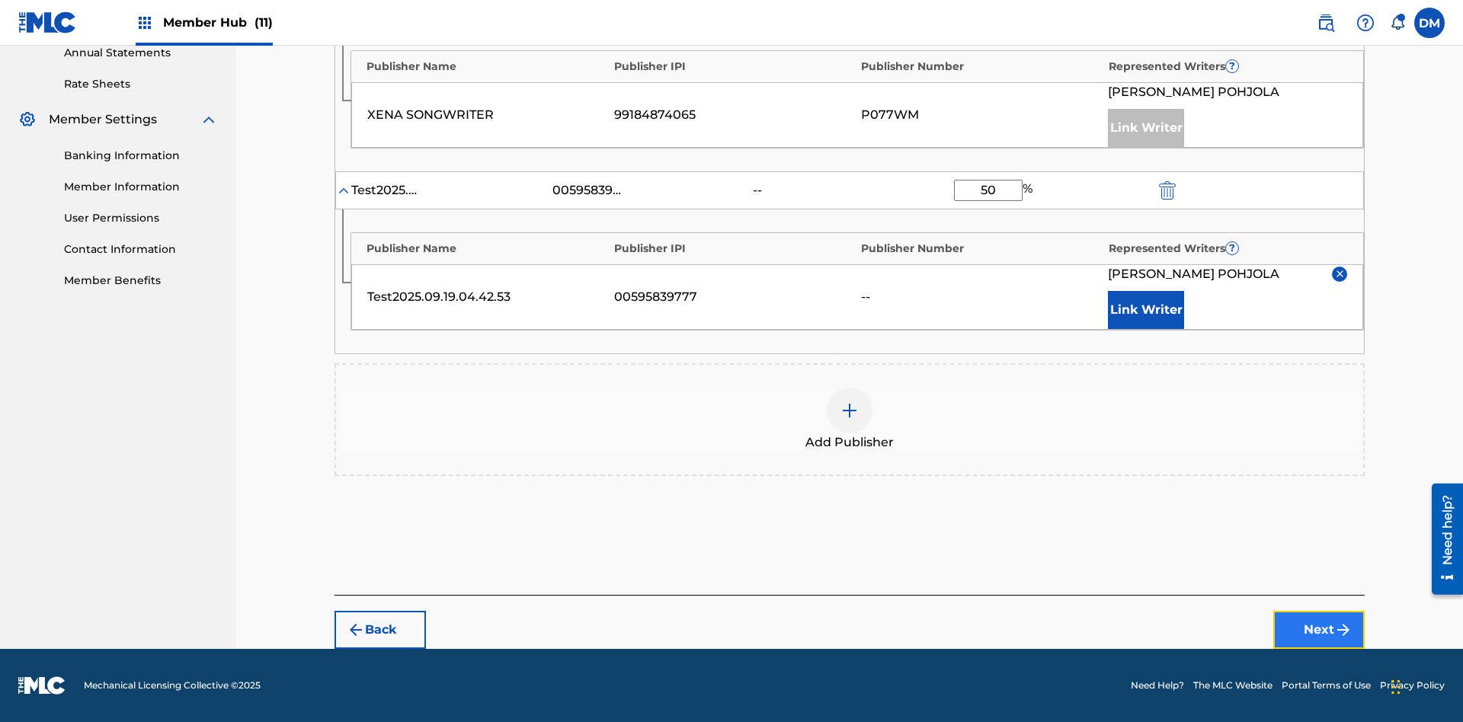
click at [1319, 630] on button "Next" at bounding box center [1318, 630] width 91 height 38
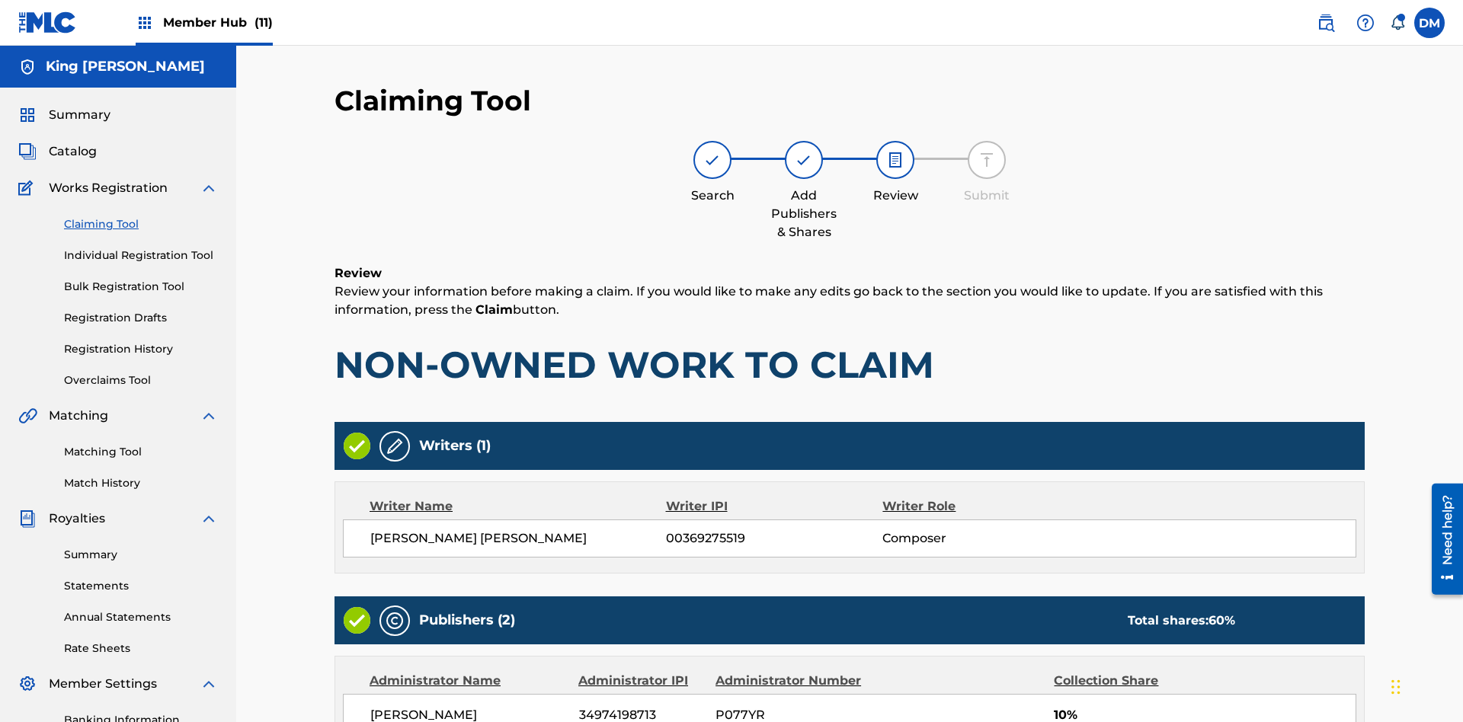
scroll to position [455, 0]
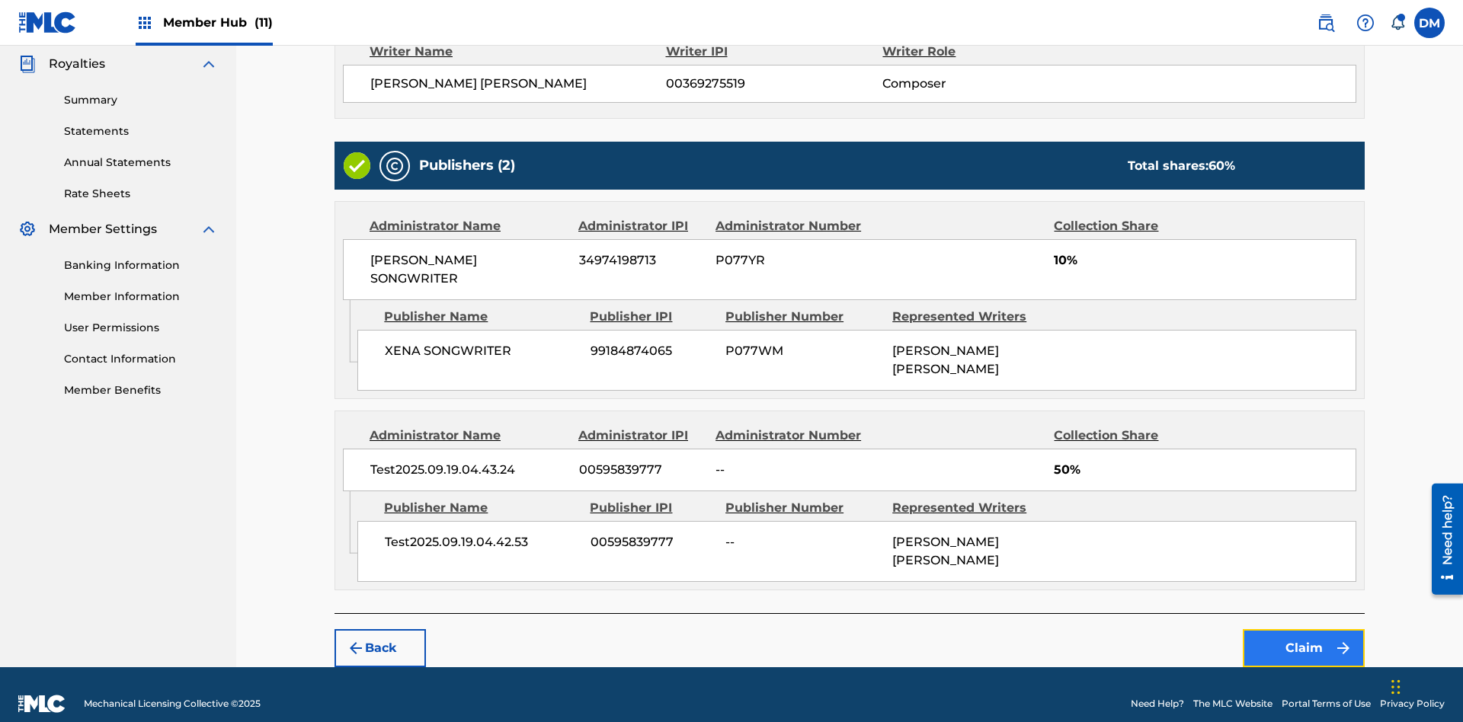
click at [1304, 630] on button "Claim" at bounding box center [1304, 648] width 122 height 38
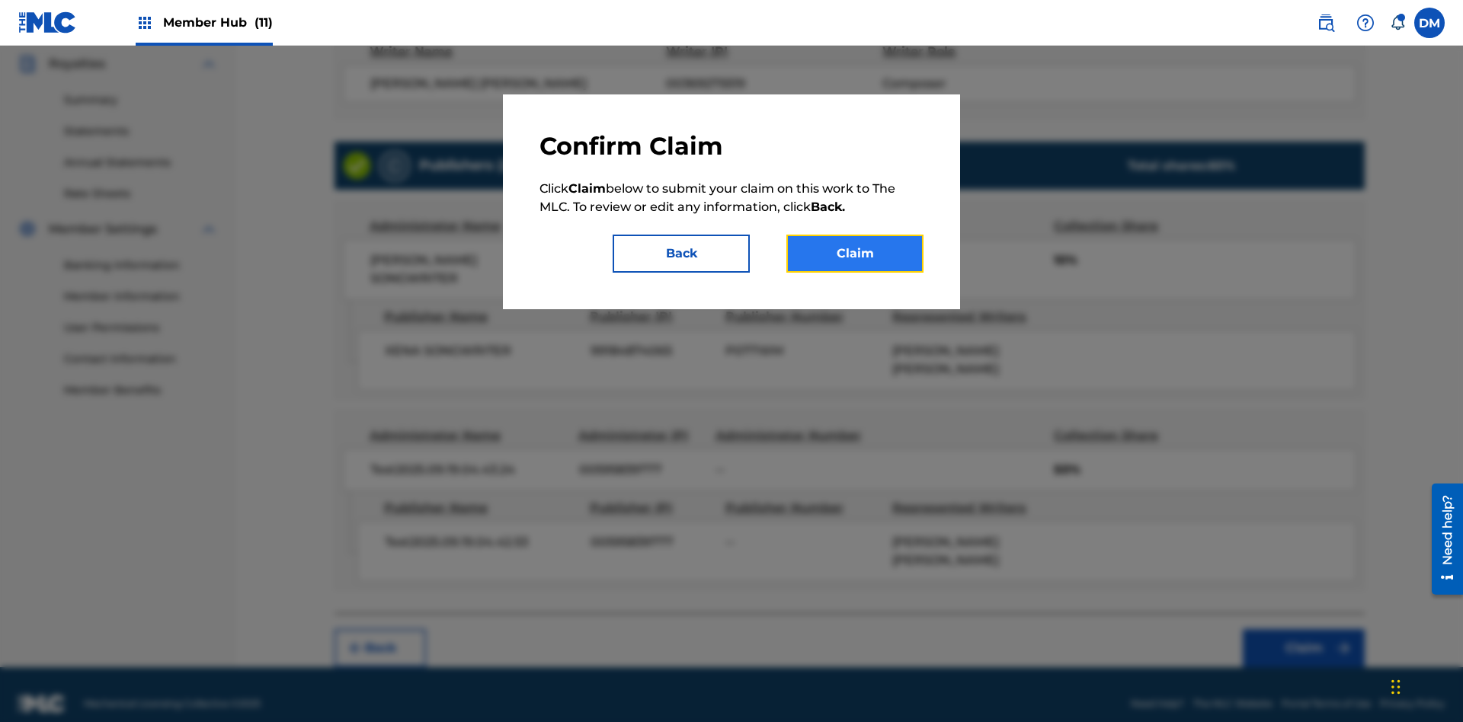
click at [855, 254] on button "Claim" at bounding box center [854, 254] width 137 height 38
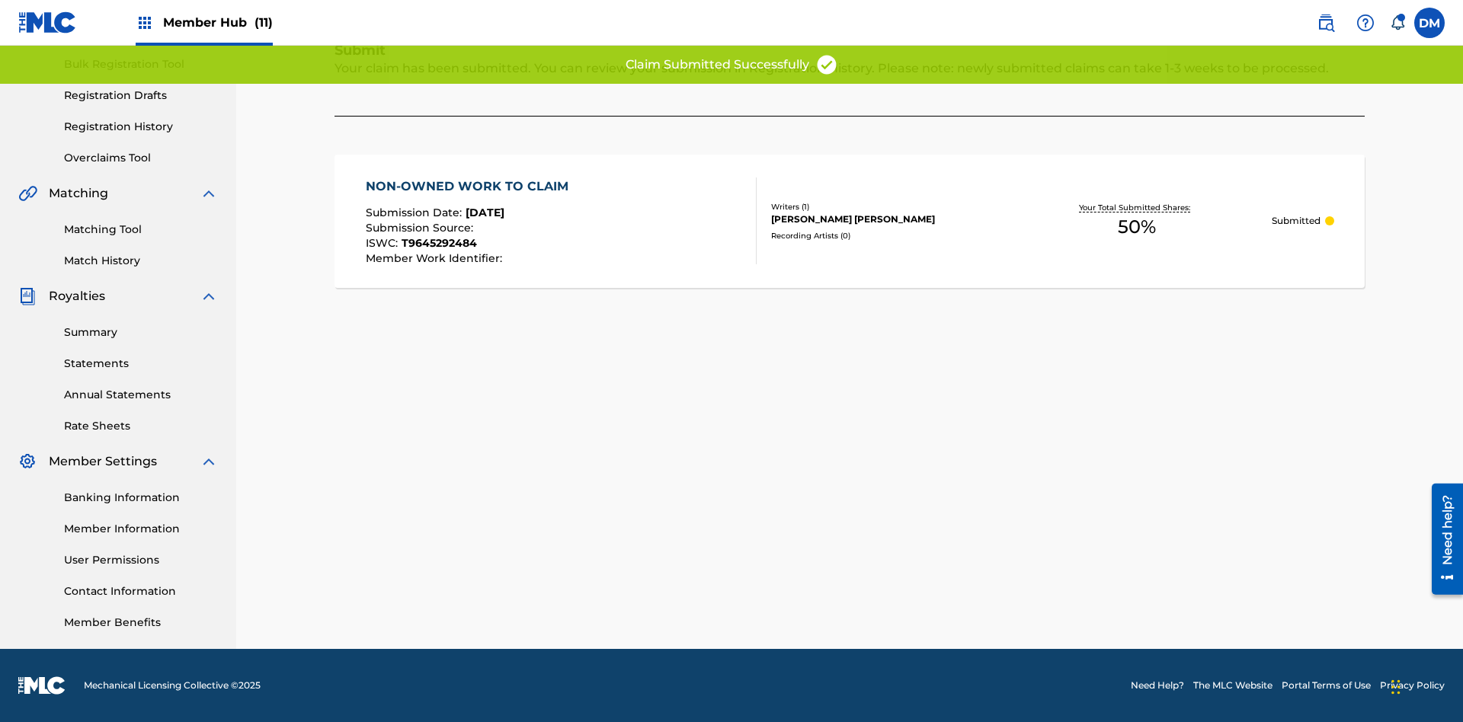
scroll to position [223, 0]
click at [141, 127] on link "Registration History" at bounding box center [141, 127] width 154 height 16
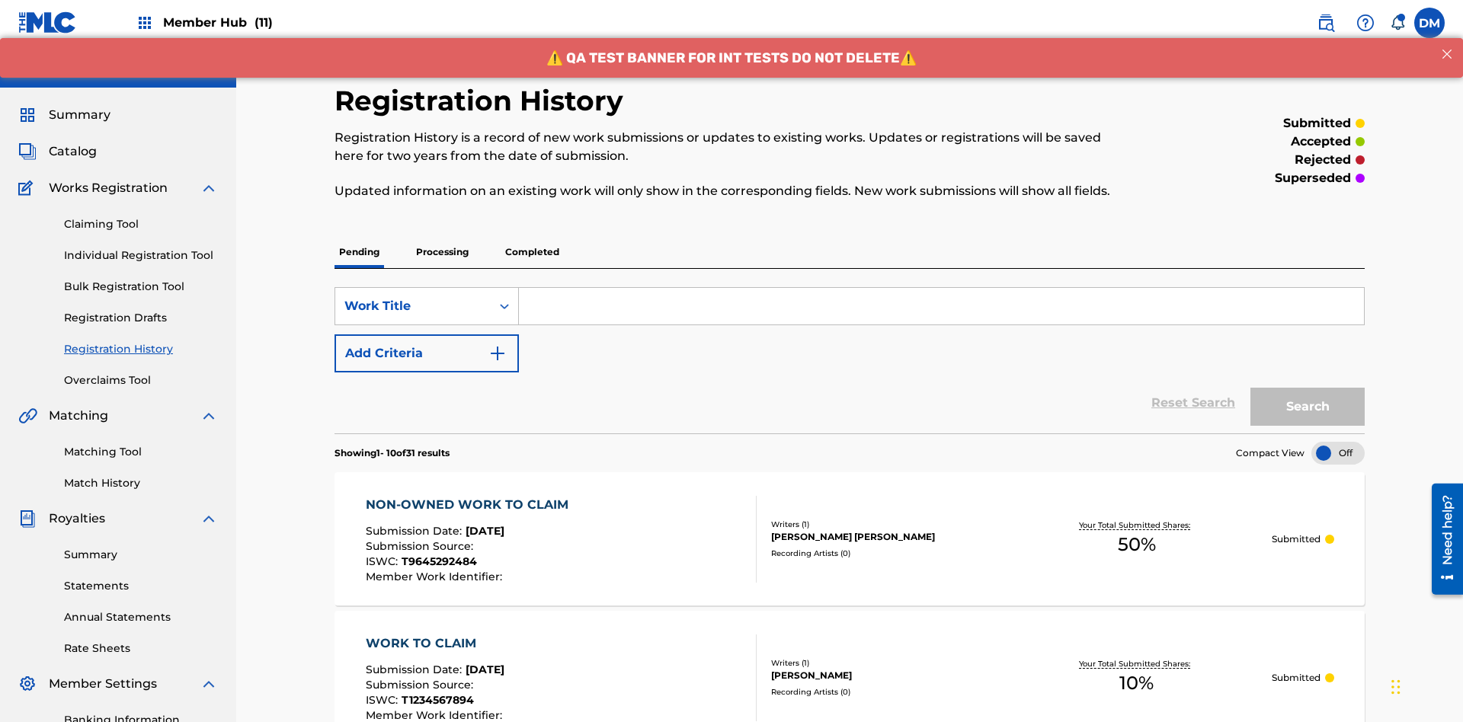
scroll to position [197, 0]
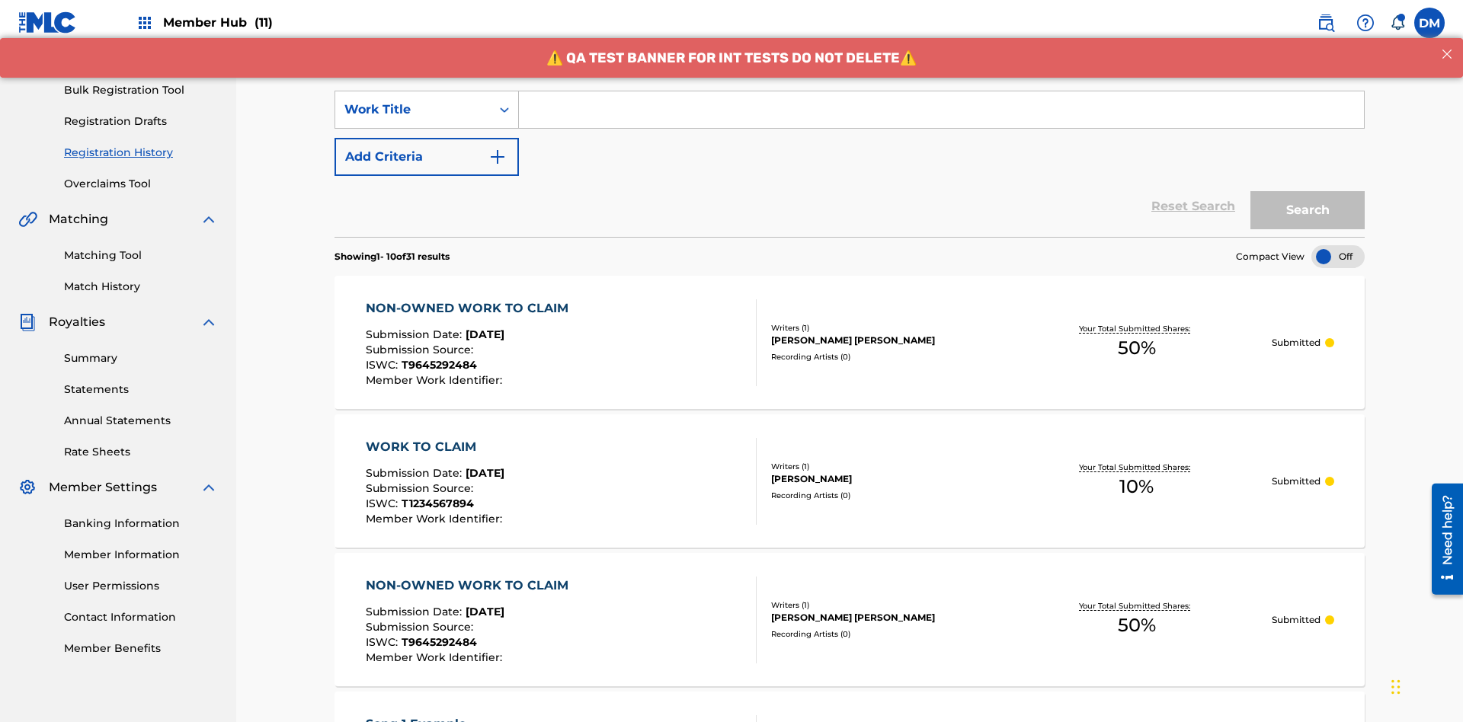
click at [941, 110] on input "Search Form" at bounding box center [941, 109] width 845 height 37
type input "NON-OWNED WORK TO CLAIM"
click at [1308, 191] on button "Search" at bounding box center [1308, 210] width 114 height 38
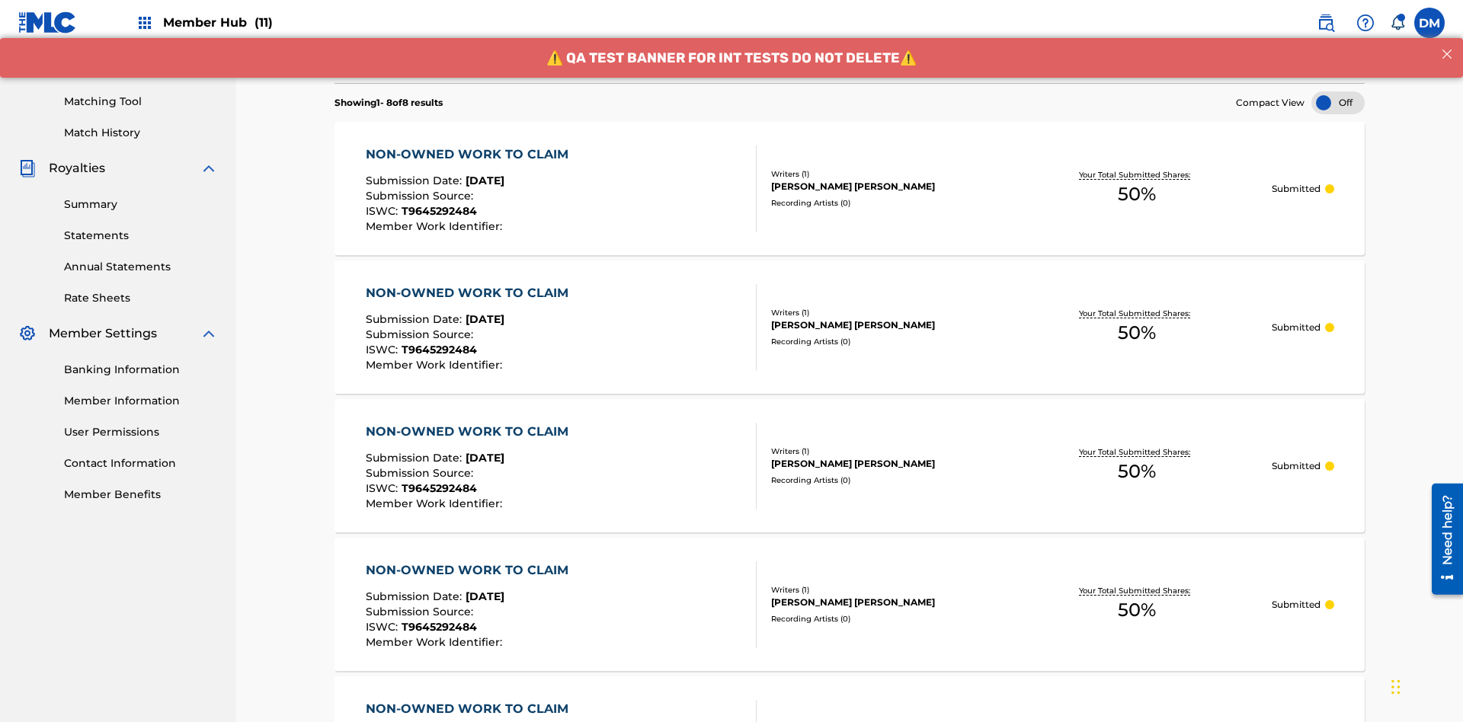
scroll to position [381, 0]
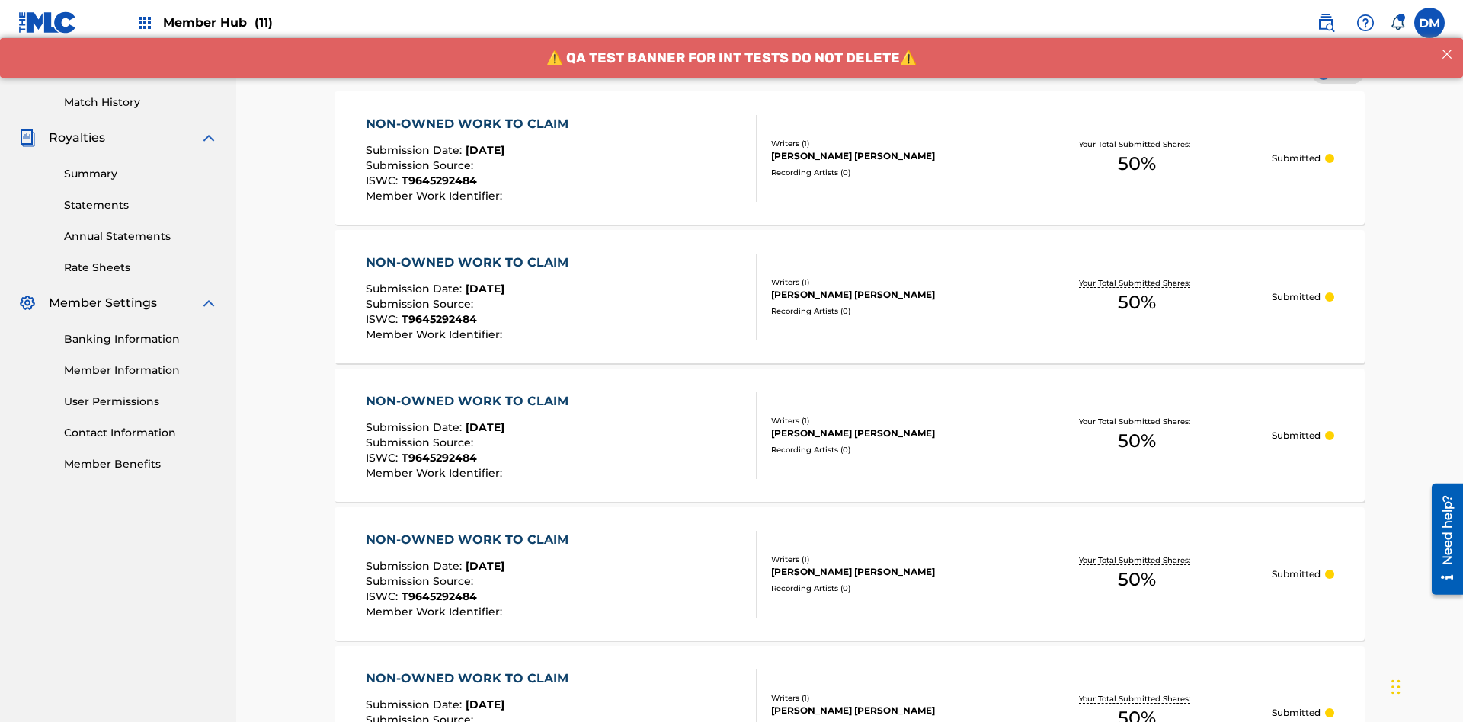
click at [850, 158] on div "[PERSON_NAME] [PERSON_NAME]" at bounding box center [886, 156] width 230 height 14
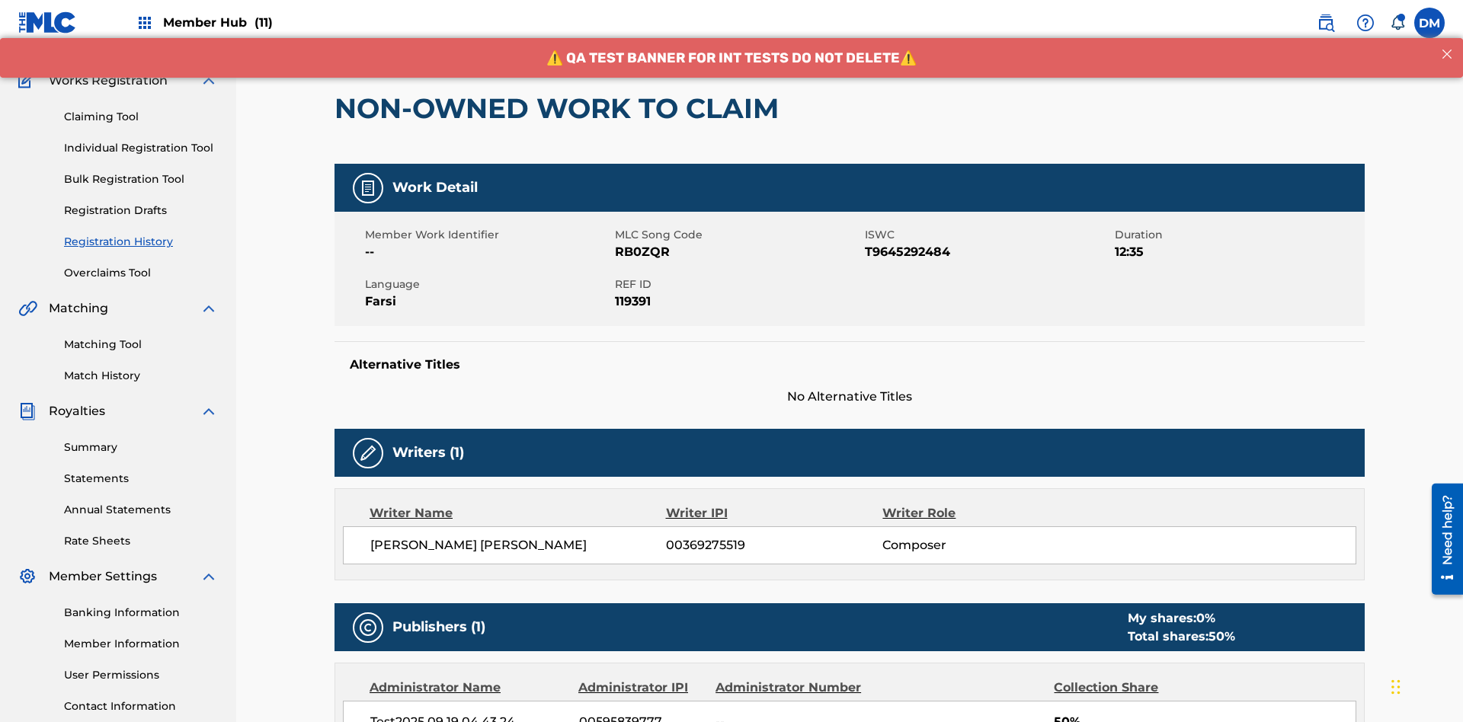
scroll to position [482, 0]
